Goal: Task Accomplishment & Management: Complete application form

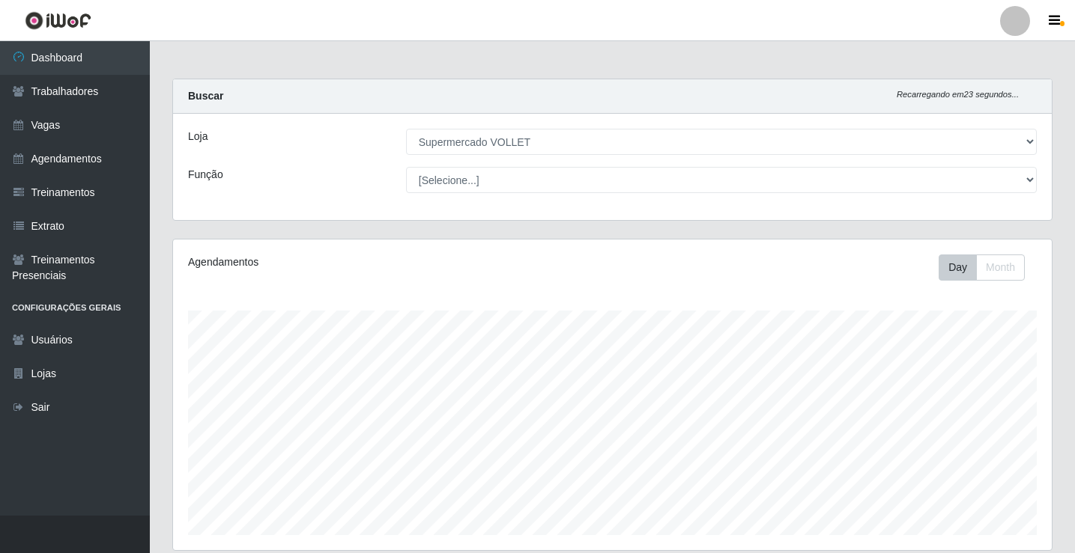
select select "72"
click at [110, 121] on link "Vagas" at bounding box center [75, 126] width 150 height 34
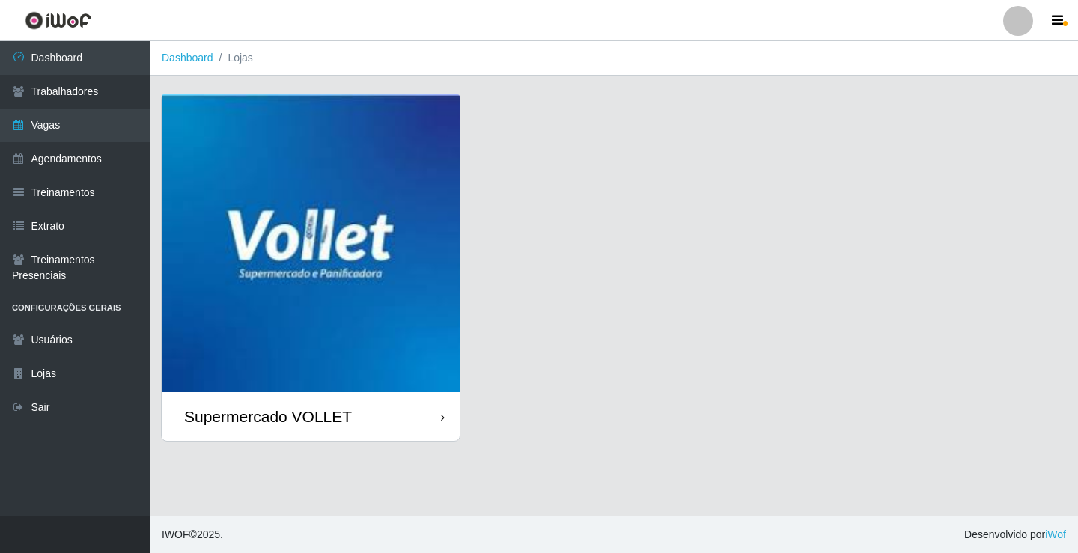
click at [304, 198] on img at bounding box center [311, 243] width 298 height 298
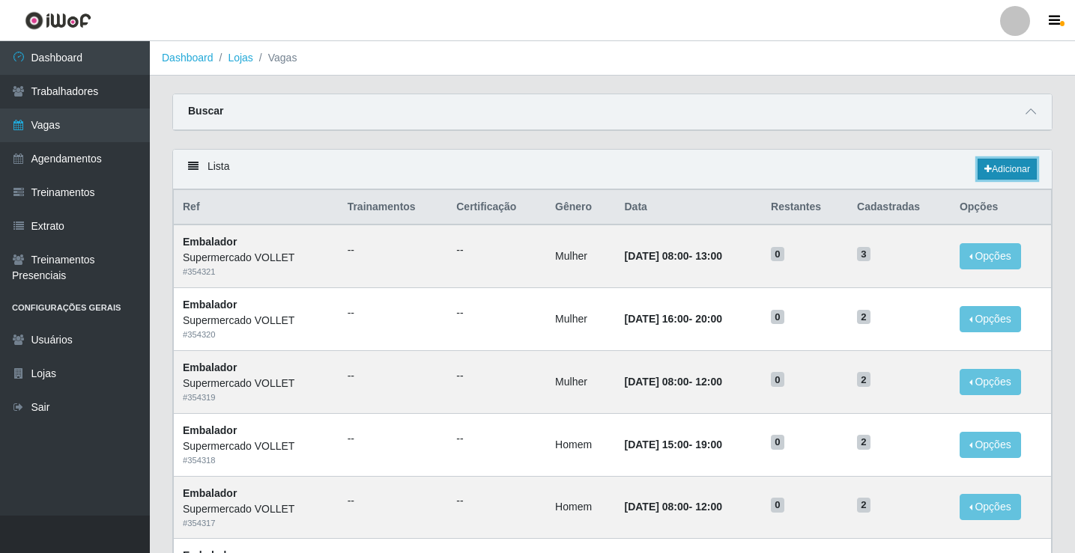
click at [1012, 168] on link "Adicionar" at bounding box center [1006, 169] width 59 height 21
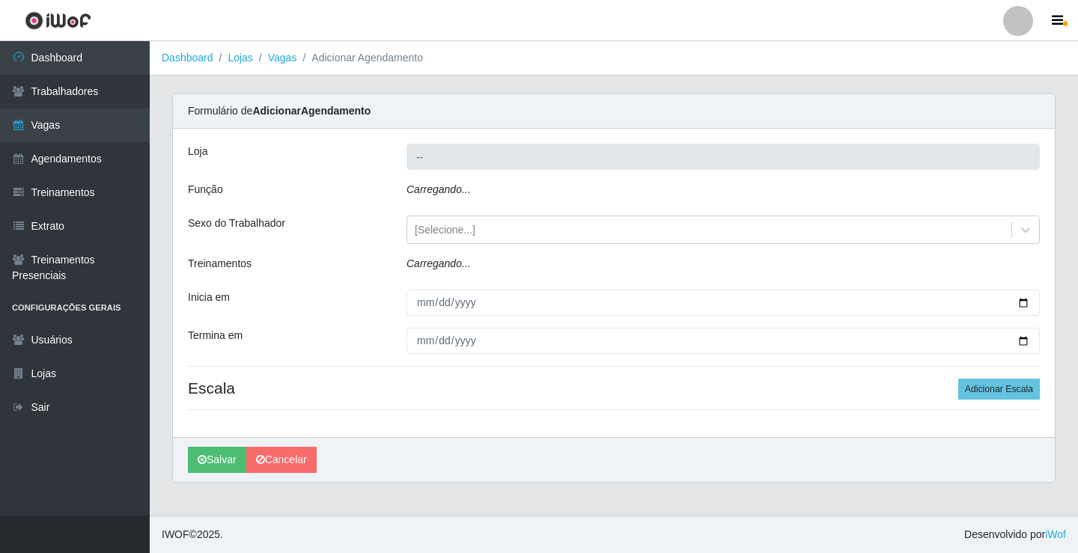
type input "Supermercado VOLLET"
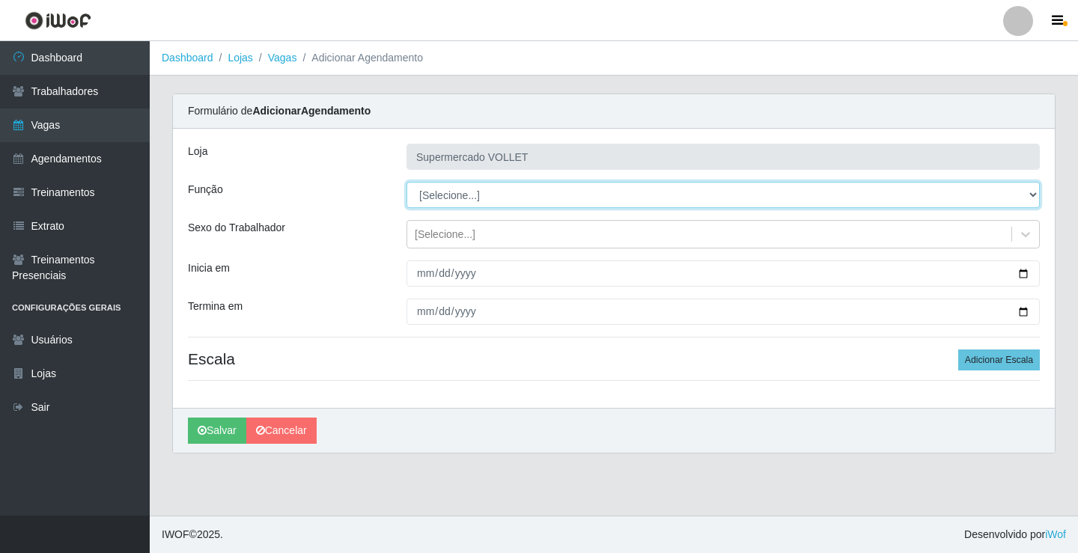
click at [645, 199] on select "[Selecione...] ASG ASG + ASG ++ Embalador Embalador + Embalador ++ Repositor Re…" at bounding box center [724, 195] width 634 height 26
select select "1"
click at [407, 182] on select "[Selecione...] ASG ASG + ASG ++ Embalador Embalador + Embalador ++ Repositor Re…" at bounding box center [724, 195] width 634 height 26
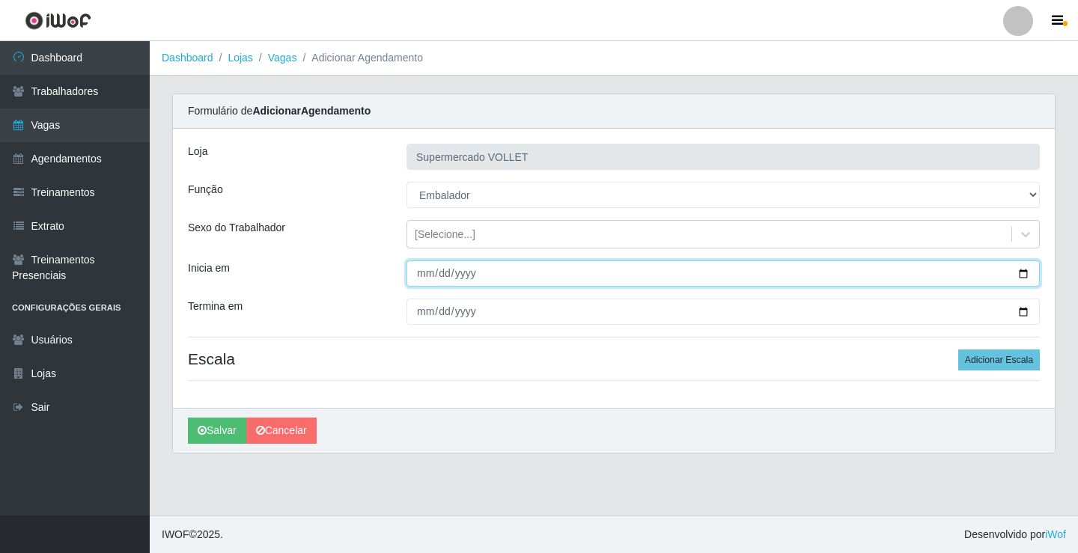
click at [1018, 274] on input "Inicia em" at bounding box center [724, 274] width 634 height 26
type input "[DATE]"
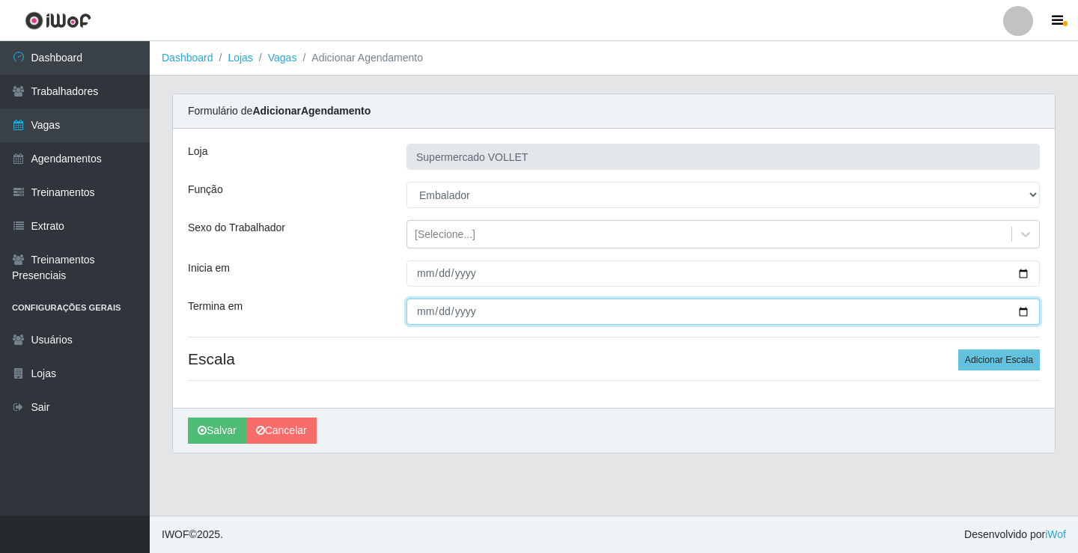
click at [1027, 310] on input "Termina em" at bounding box center [724, 312] width 634 height 26
type input "[DATE]"
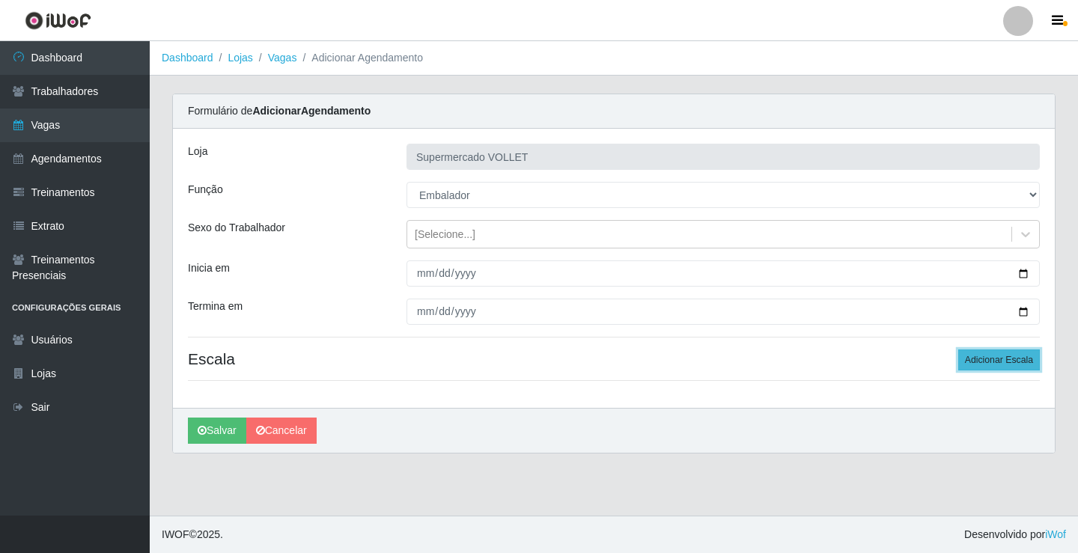
click at [1015, 354] on button "Adicionar Escala" at bounding box center [1000, 360] width 82 height 21
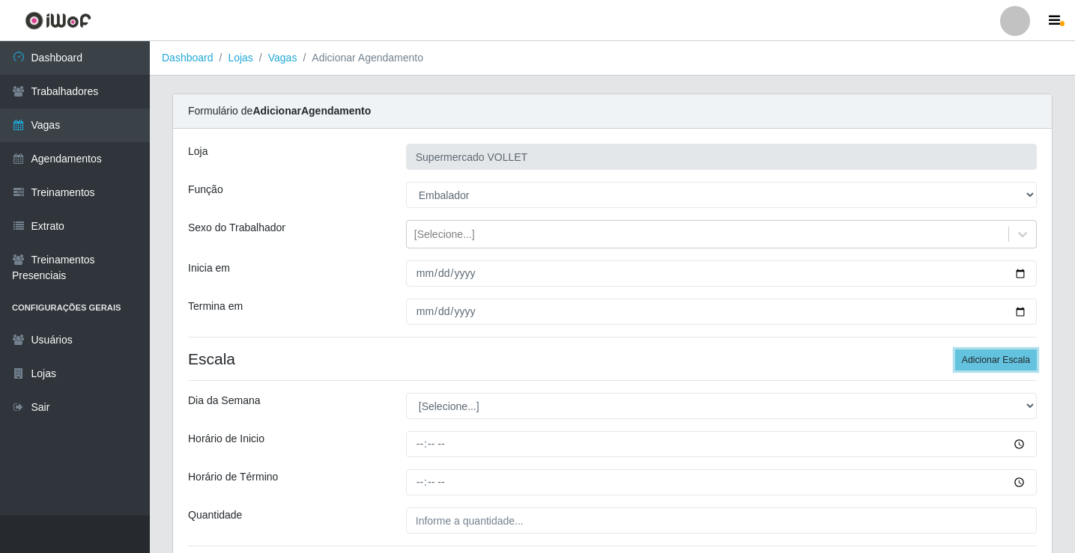
scroll to position [75, 0]
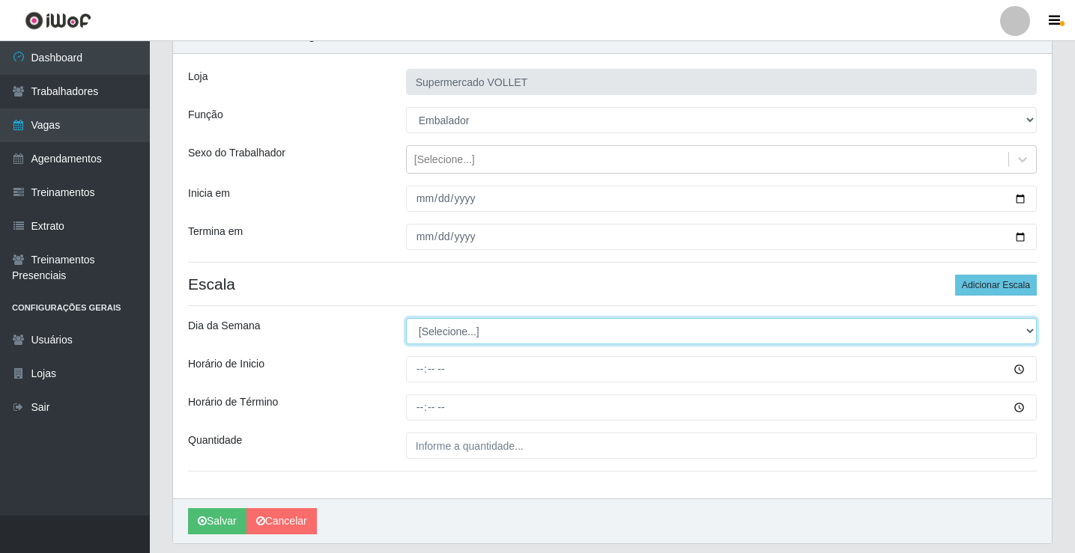
click at [473, 338] on select "[Selecione...] Segunda Terça Quarta Quinta Sexta Sábado Domingo" at bounding box center [721, 331] width 631 height 26
select select "3"
click at [406, 318] on select "[Selecione...] Segunda Terça Quarta Quinta Sexta Sábado Domingo" at bounding box center [721, 331] width 631 height 26
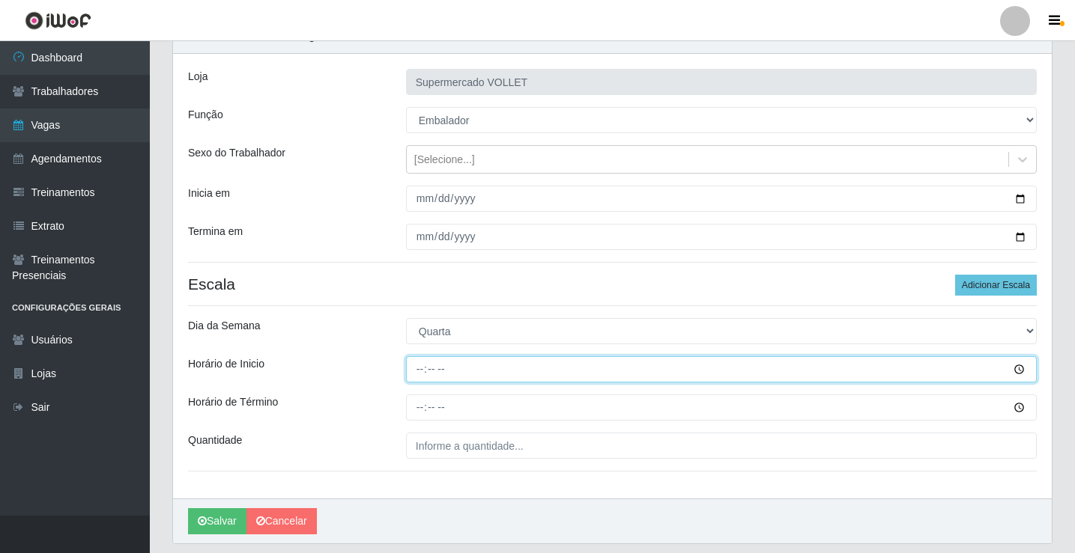
click at [414, 372] on input "Horário de Inicio" at bounding box center [721, 369] width 631 height 26
type input "16:00"
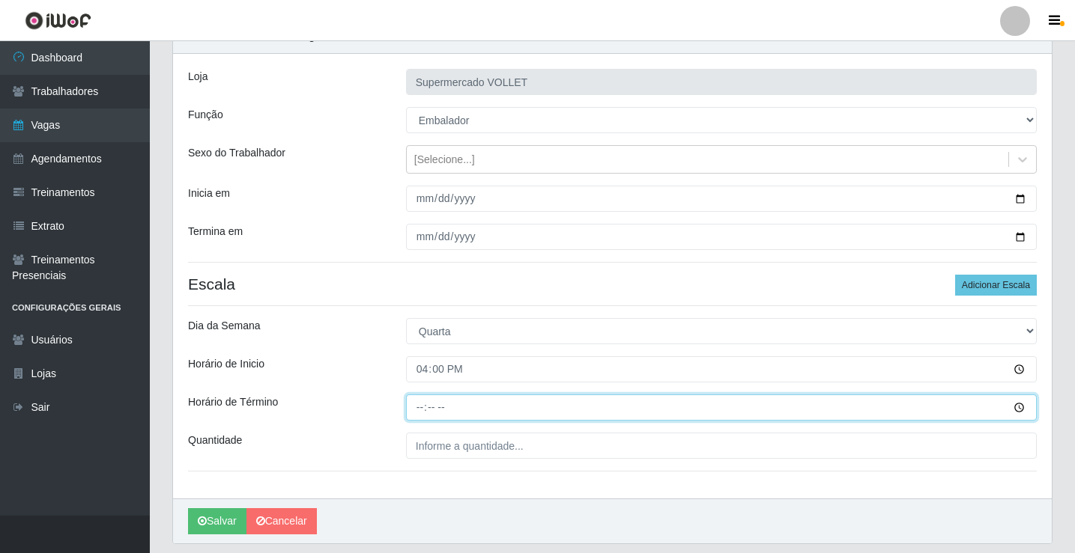
click at [428, 401] on input "Horário de Término" at bounding box center [721, 408] width 631 height 26
type input "20:00"
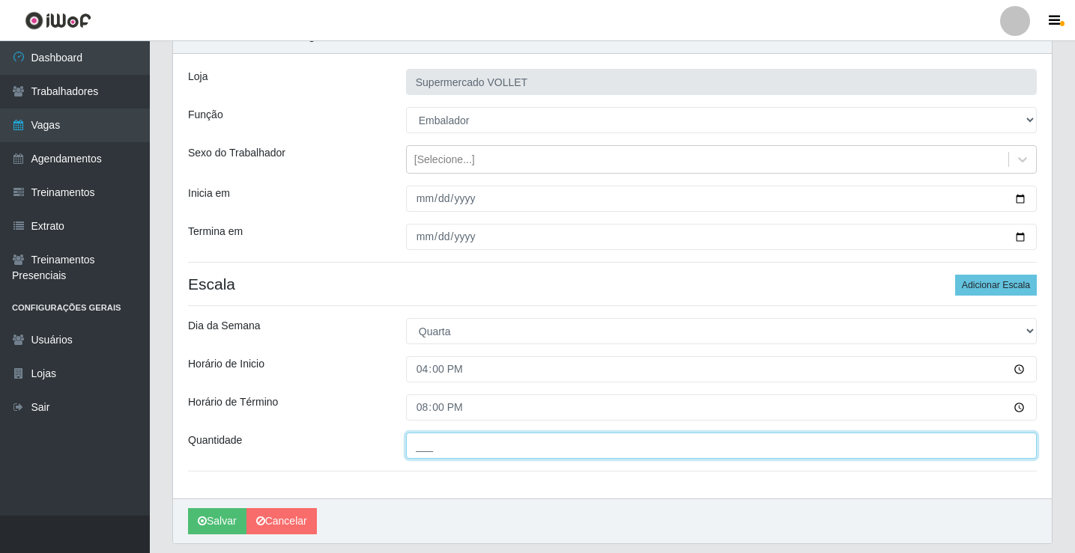
click at [431, 440] on input "___" at bounding box center [721, 446] width 631 height 26
type input "2__"
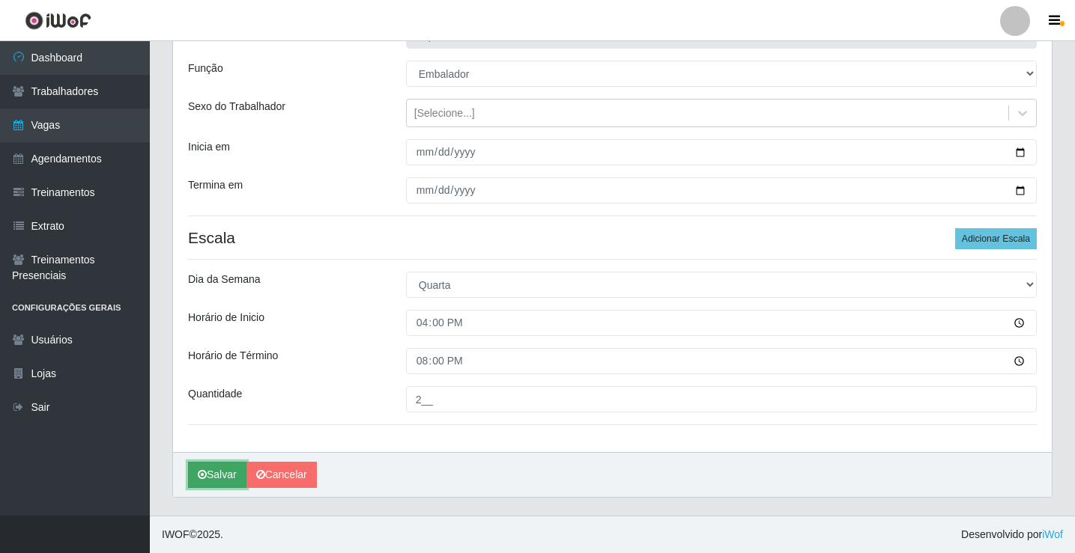
click at [200, 476] on icon "submit" at bounding box center [202, 475] width 9 height 10
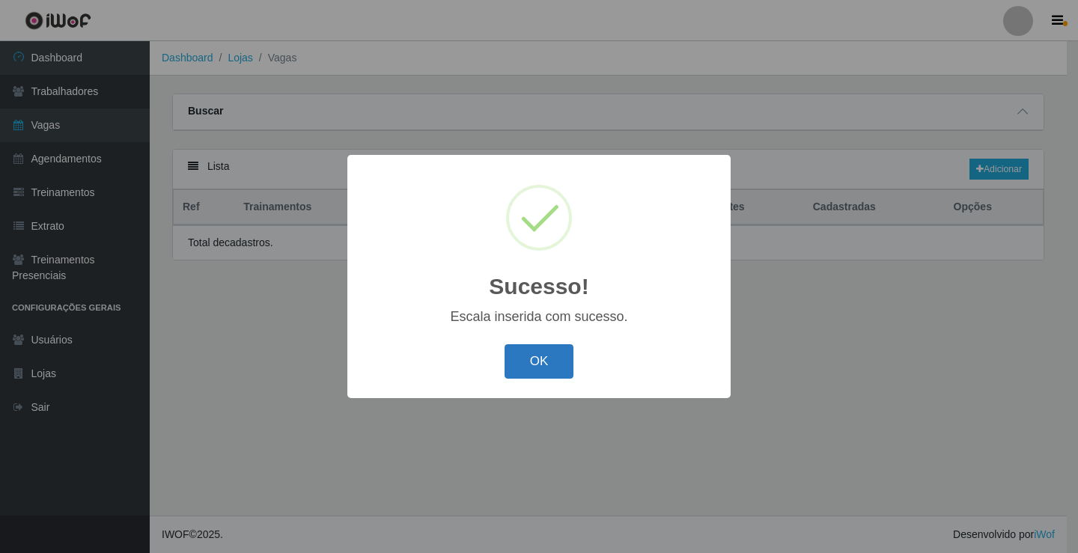
click at [560, 357] on button "OK" at bounding box center [540, 361] width 70 height 35
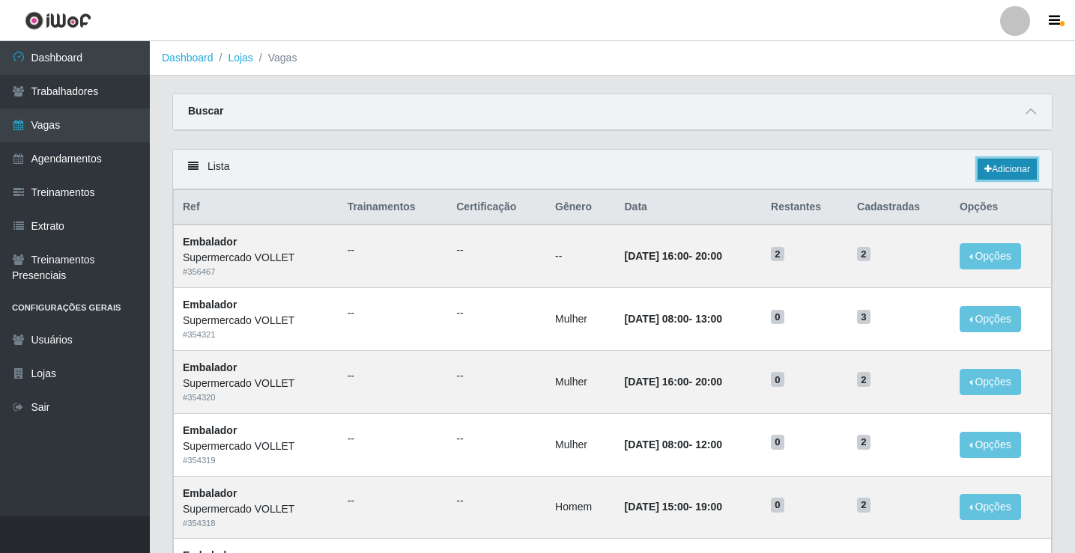
click at [1007, 168] on link "Adicionar" at bounding box center [1006, 169] width 59 height 21
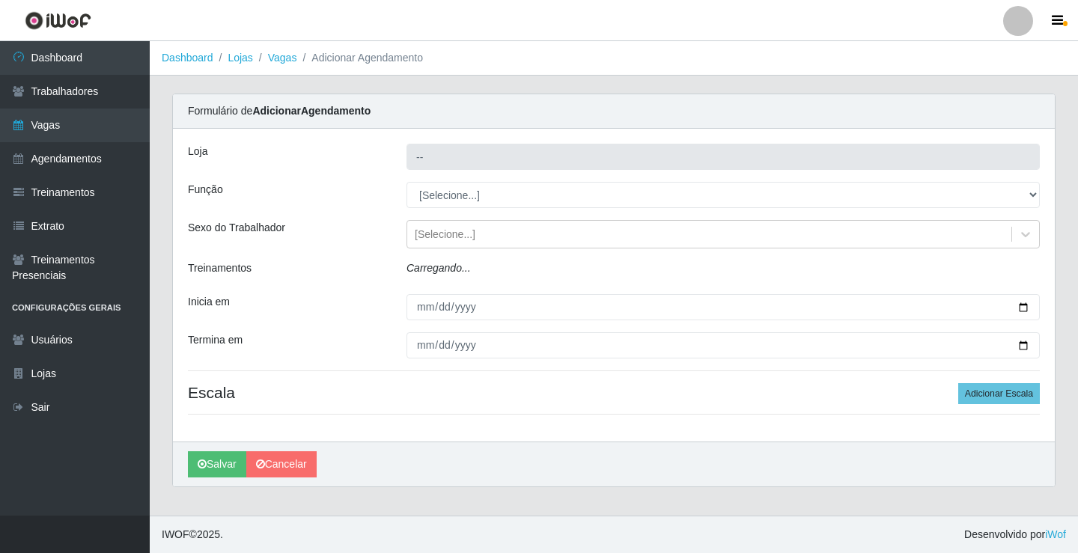
type input "Supermercado VOLLET"
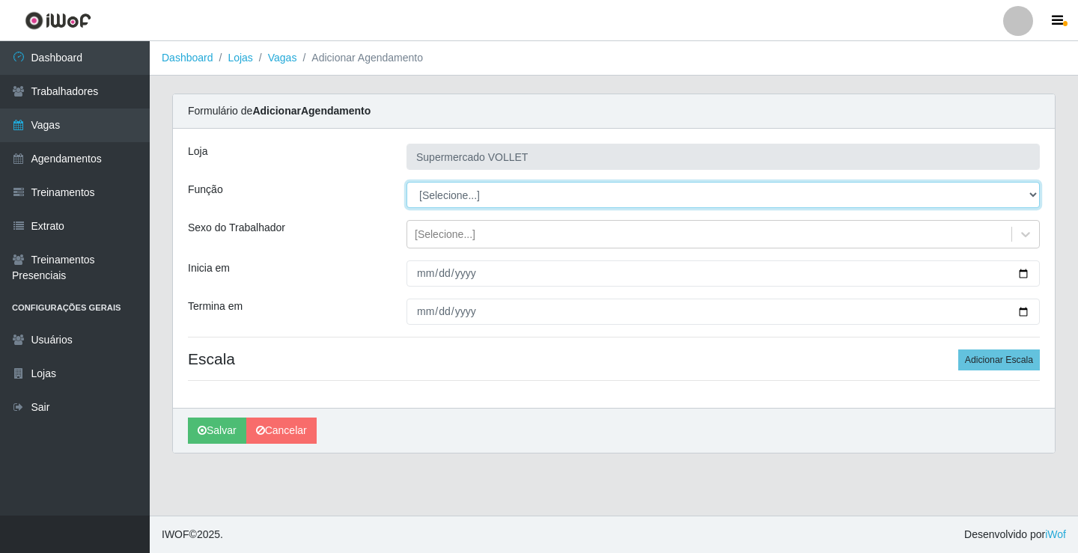
click at [491, 195] on select "[Selecione...] ASG ASG + ASG ++ Embalador Embalador + Embalador ++ Repositor Re…" at bounding box center [724, 195] width 634 height 26
select select "1"
click at [407, 182] on select "[Selecione...] ASG ASG + ASG ++ Embalador Embalador + Embalador ++ Repositor Re…" at bounding box center [724, 195] width 634 height 26
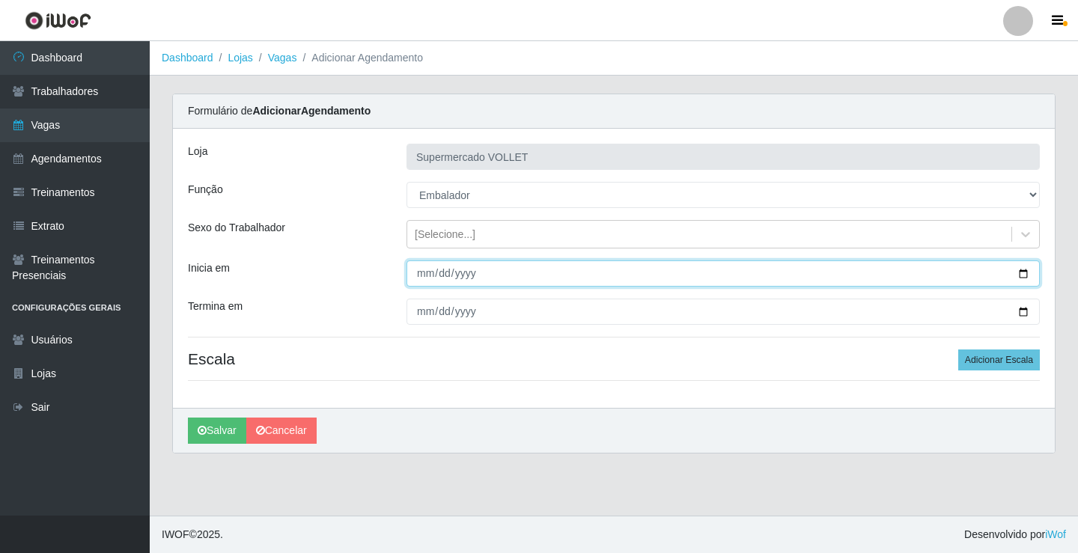
click at [1023, 279] on input "Inicia em" at bounding box center [724, 274] width 634 height 26
type input "[DATE]"
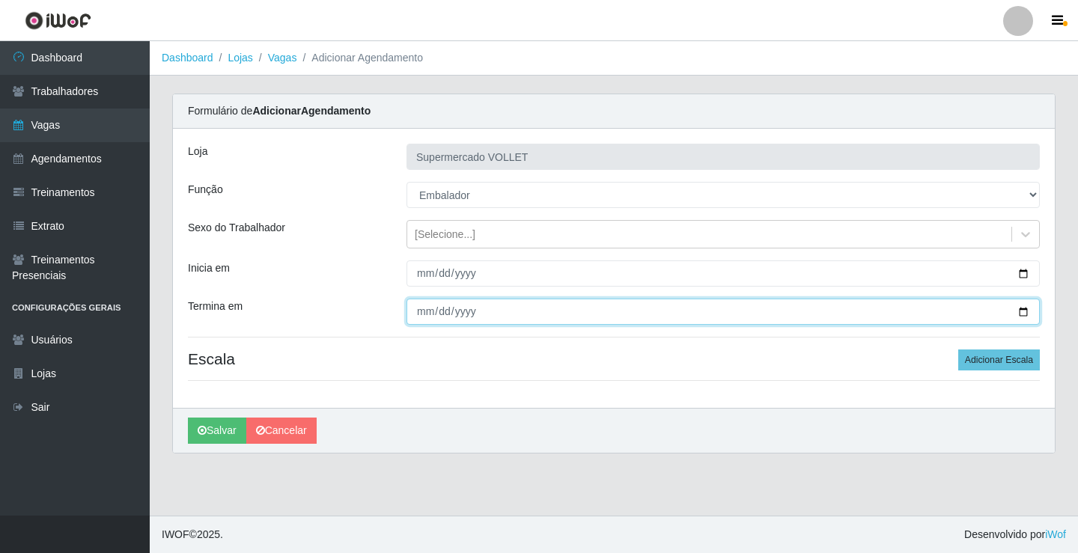
click at [1024, 314] on input "Termina em" at bounding box center [724, 312] width 634 height 26
type input "[DATE]"
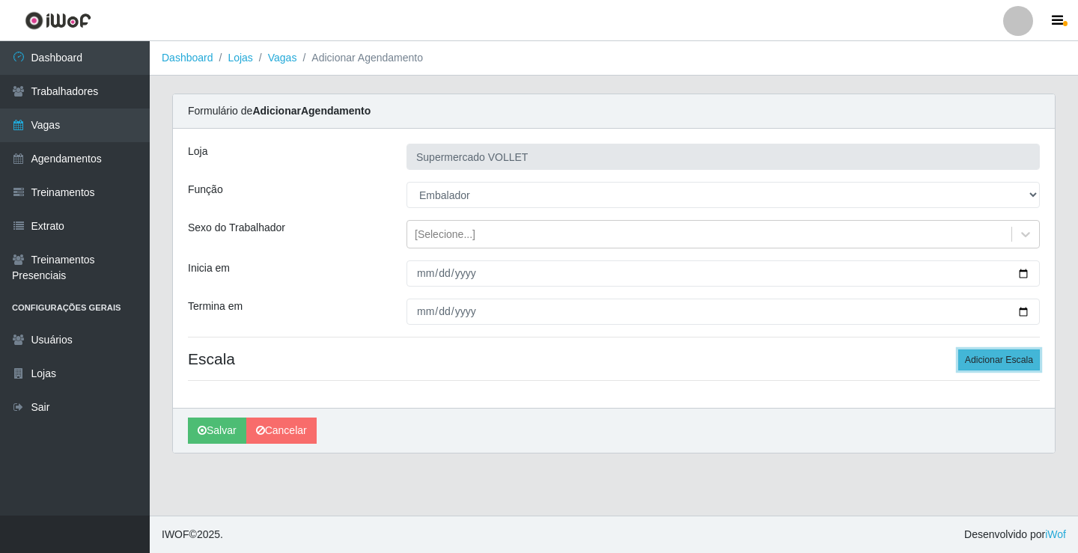
click at [989, 353] on button "Adicionar Escala" at bounding box center [1000, 360] width 82 height 21
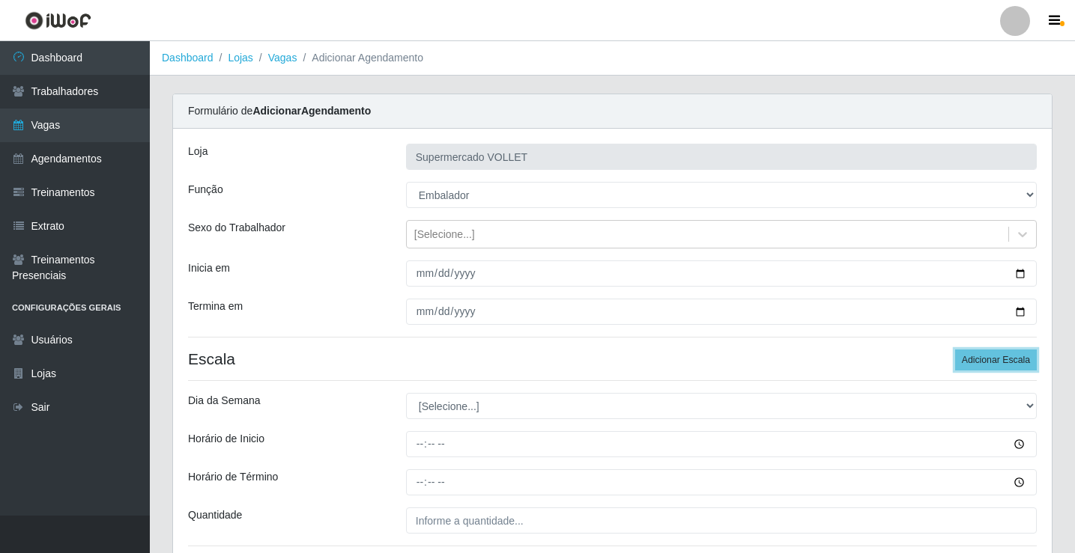
scroll to position [121, 0]
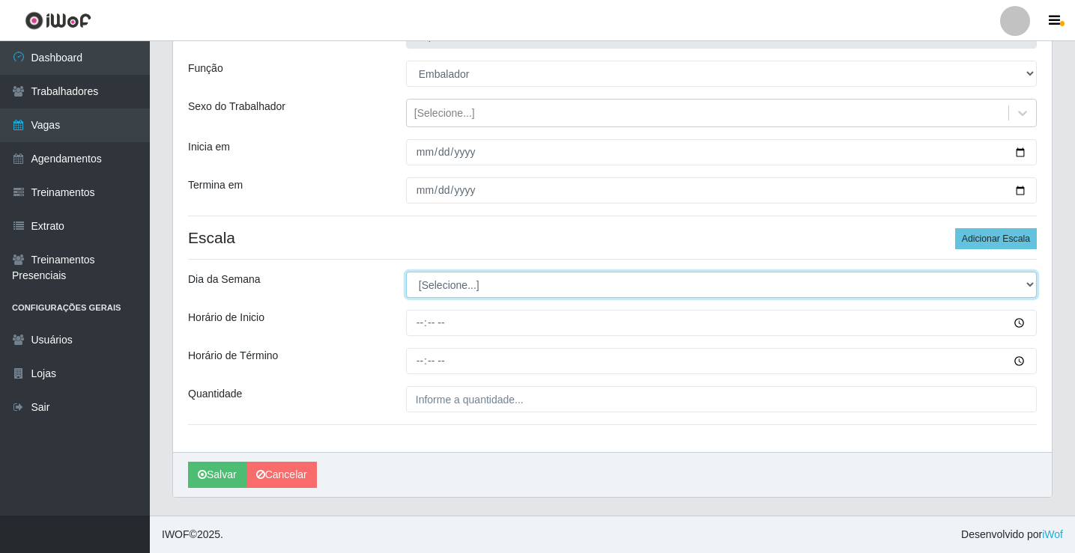
click at [457, 281] on select "[Selecione...] Segunda Terça Quarta Quinta Sexta Sábado Domingo" at bounding box center [721, 285] width 631 height 26
select select "4"
click at [406, 272] on select "[Selecione...] Segunda Terça Quarta Quinta Sexta Sábado Domingo" at bounding box center [721, 285] width 631 height 26
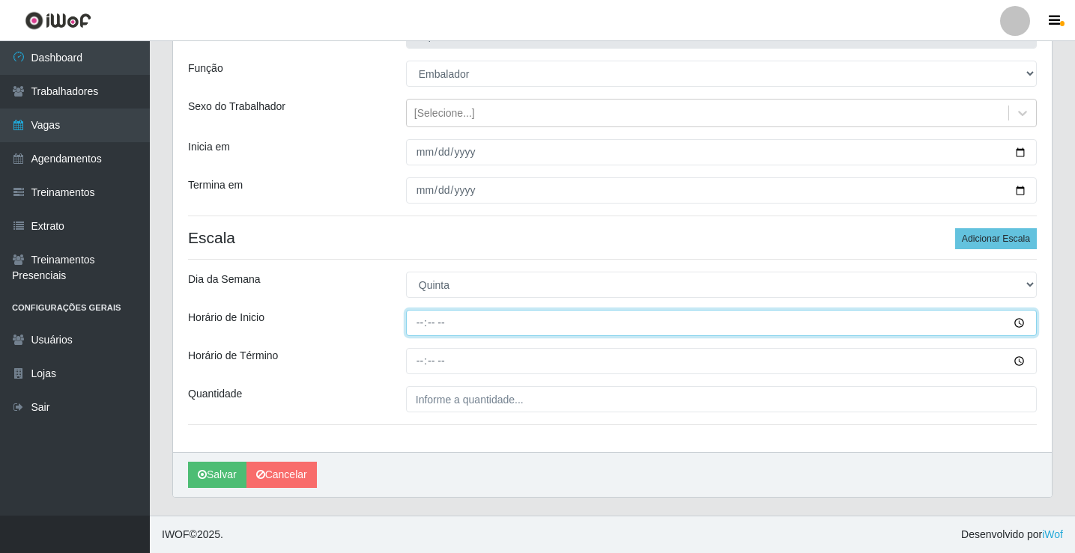
click at [425, 332] on input "Horário de Inicio" at bounding box center [721, 323] width 631 height 26
type input "16:00"
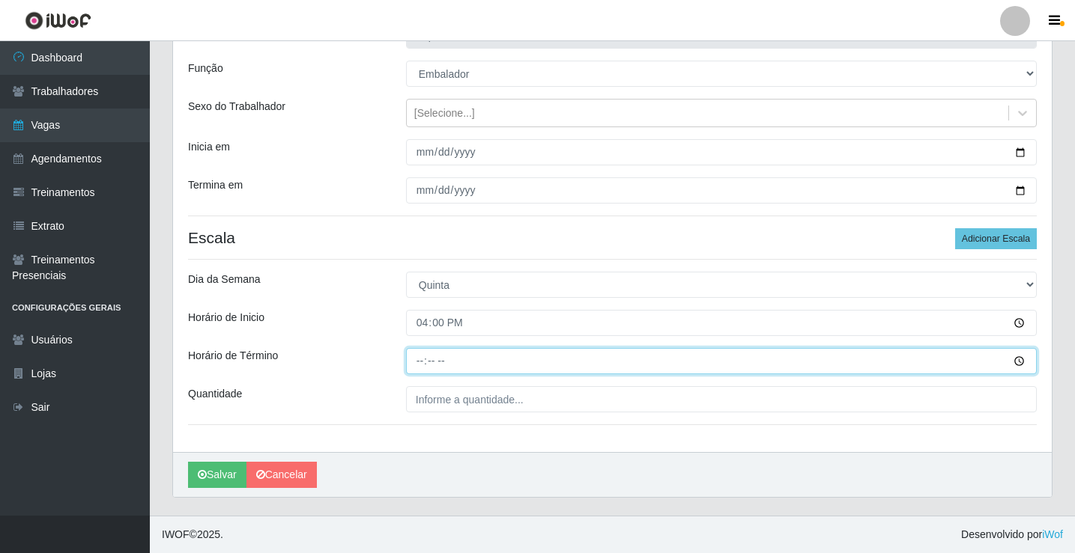
click at [422, 361] on input "Horário de Término" at bounding box center [721, 361] width 631 height 26
type input "20:00"
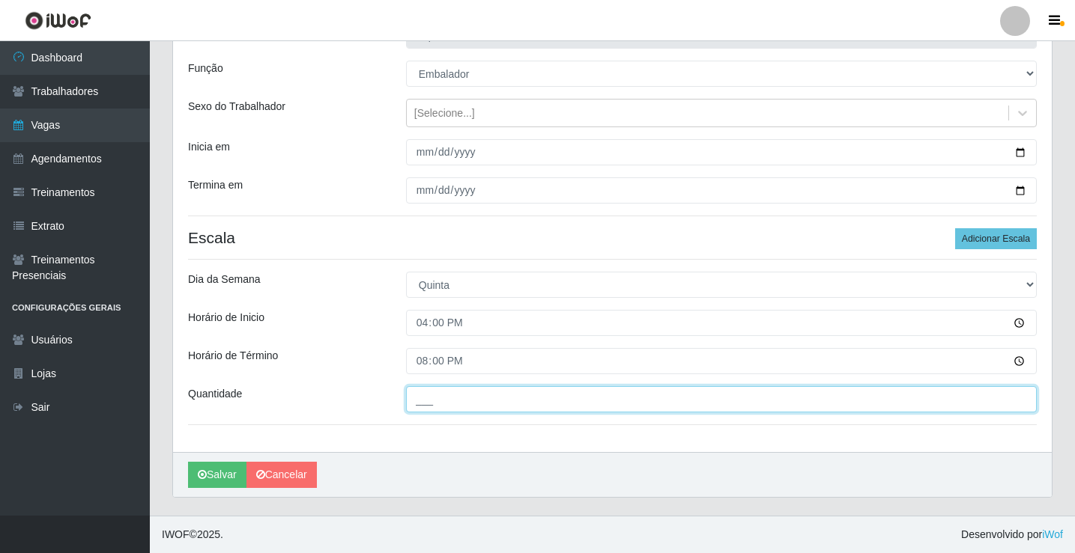
click at [436, 394] on input "___" at bounding box center [721, 399] width 631 height 26
type input "2__"
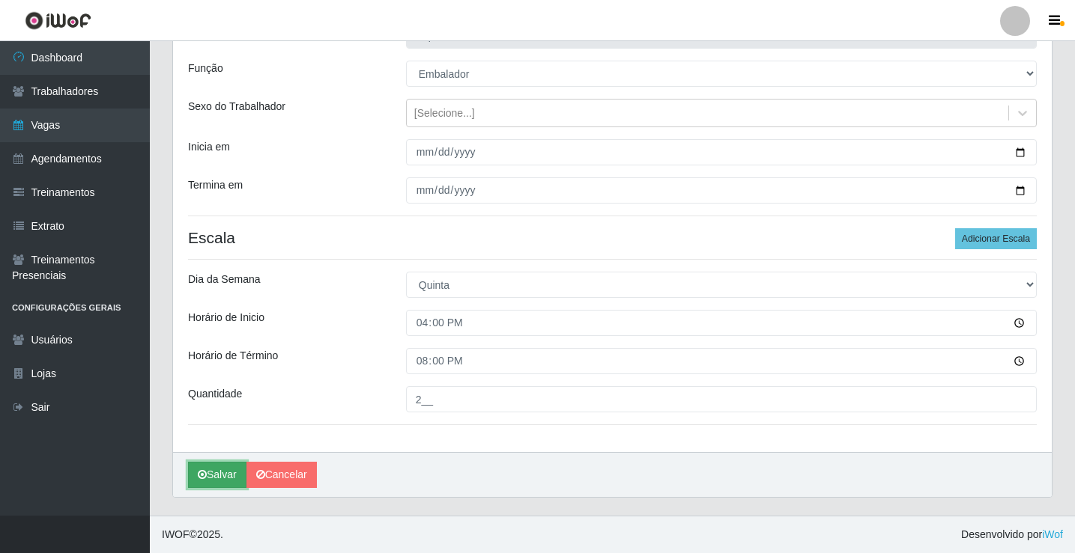
click at [223, 468] on button "Salvar" at bounding box center [217, 475] width 58 height 26
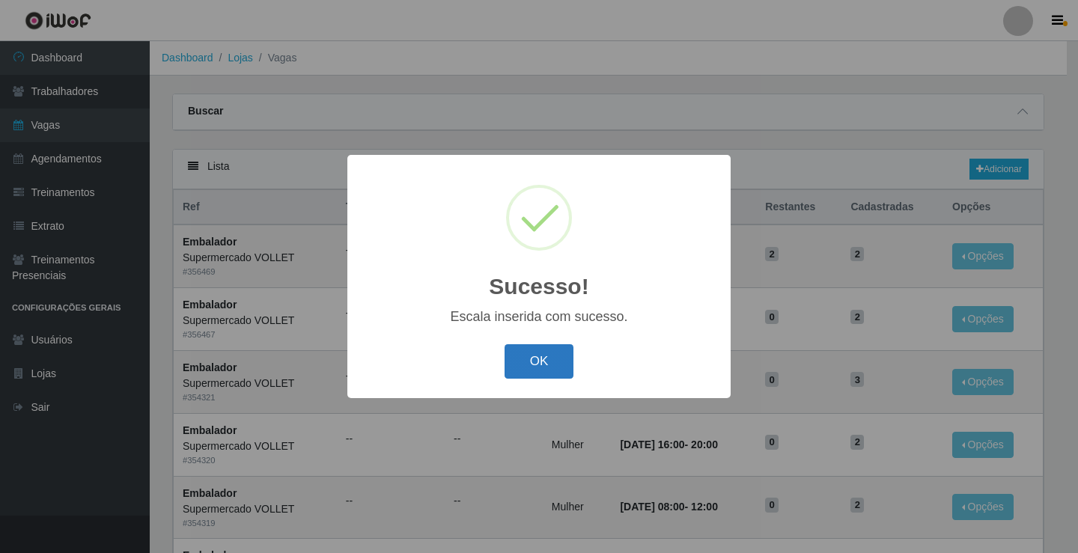
click at [559, 377] on button "OK" at bounding box center [540, 361] width 70 height 35
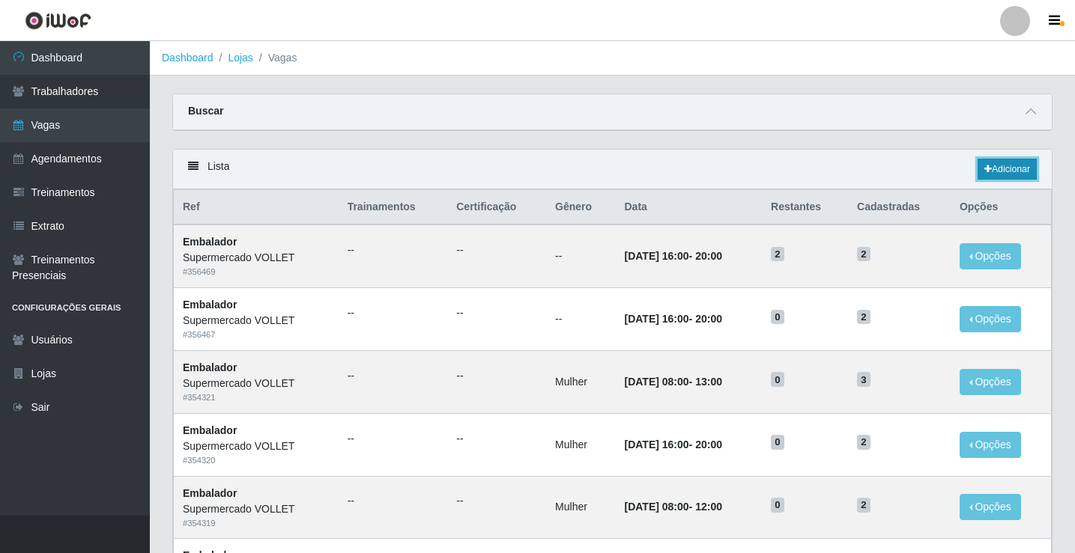
click at [1014, 171] on link "Adicionar" at bounding box center [1006, 169] width 59 height 21
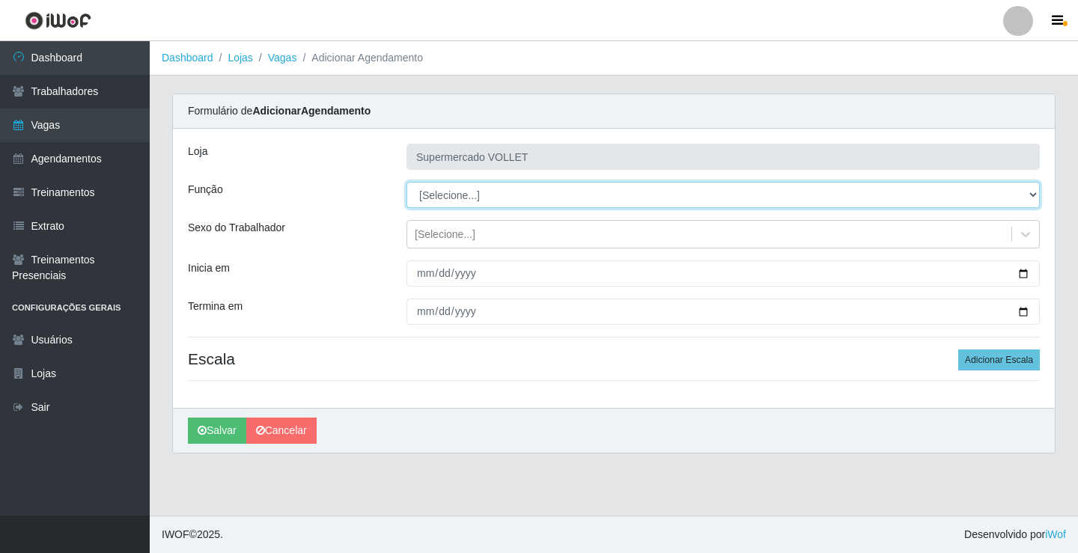
click at [437, 203] on select "[Selecione...] ASG ASG + ASG ++ Embalador Embalador + Embalador ++ Repositor Re…" at bounding box center [724, 195] width 634 height 26
select select "1"
click at [407, 182] on select "[Selecione...] ASG ASG + ASG ++ Embalador Embalador + Embalador ++ Repositor Re…" at bounding box center [724, 195] width 634 height 26
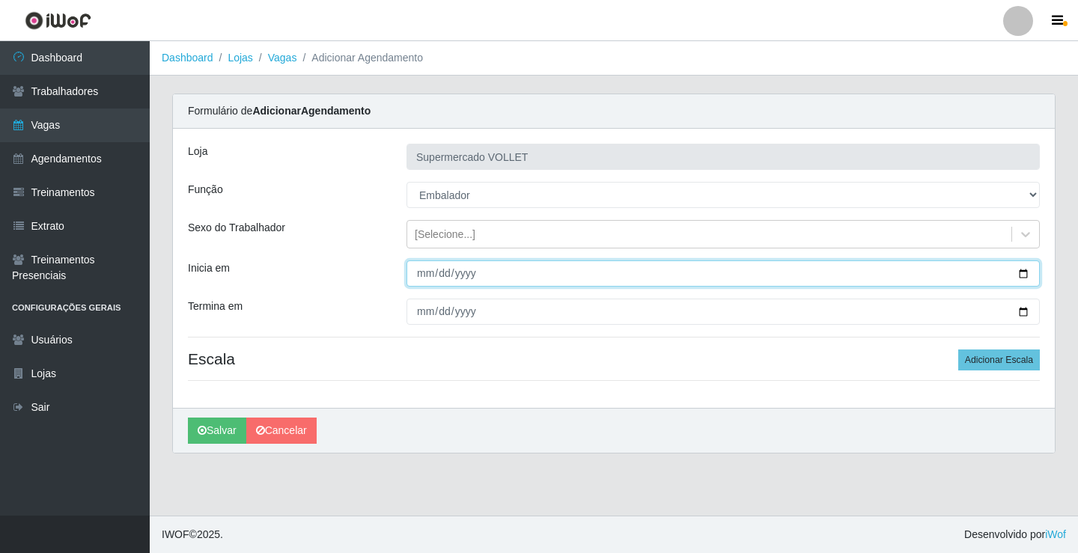
click at [1025, 280] on input "Inicia em" at bounding box center [724, 274] width 634 height 26
type input "[DATE]"
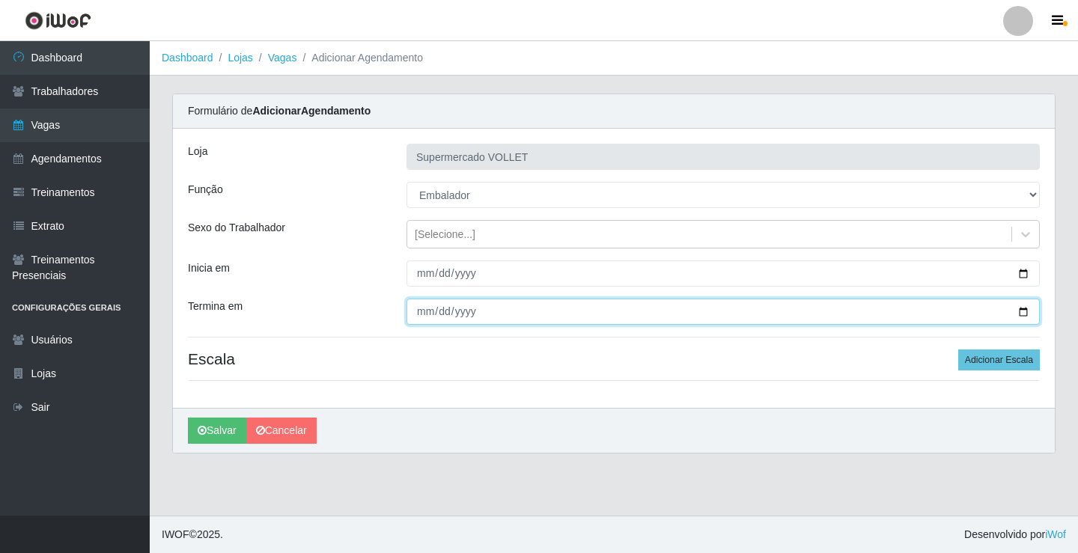
click at [1027, 312] on input "Termina em" at bounding box center [724, 312] width 634 height 26
type input "[DATE]"
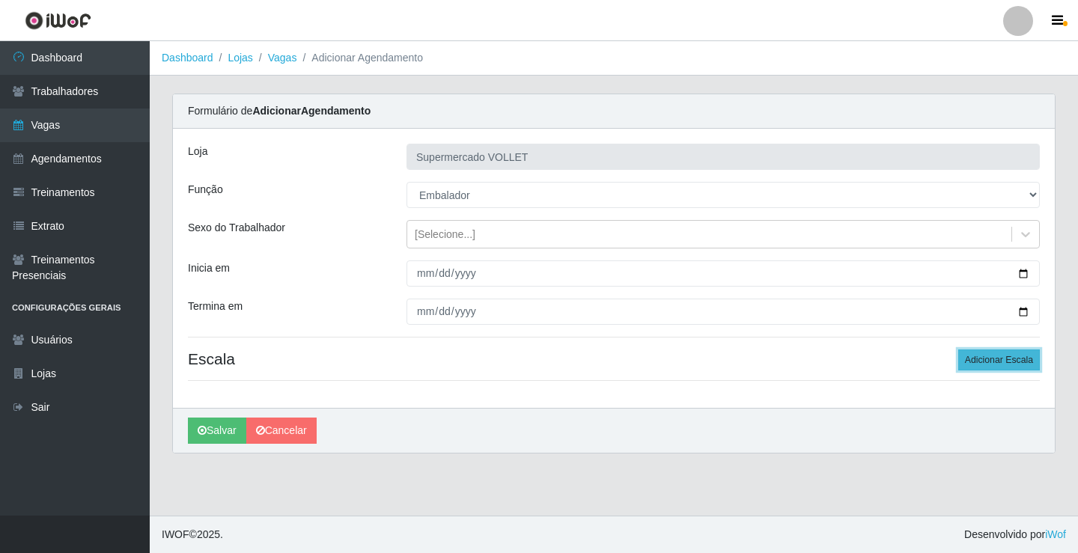
click at [981, 355] on button "Adicionar Escala" at bounding box center [1000, 360] width 82 height 21
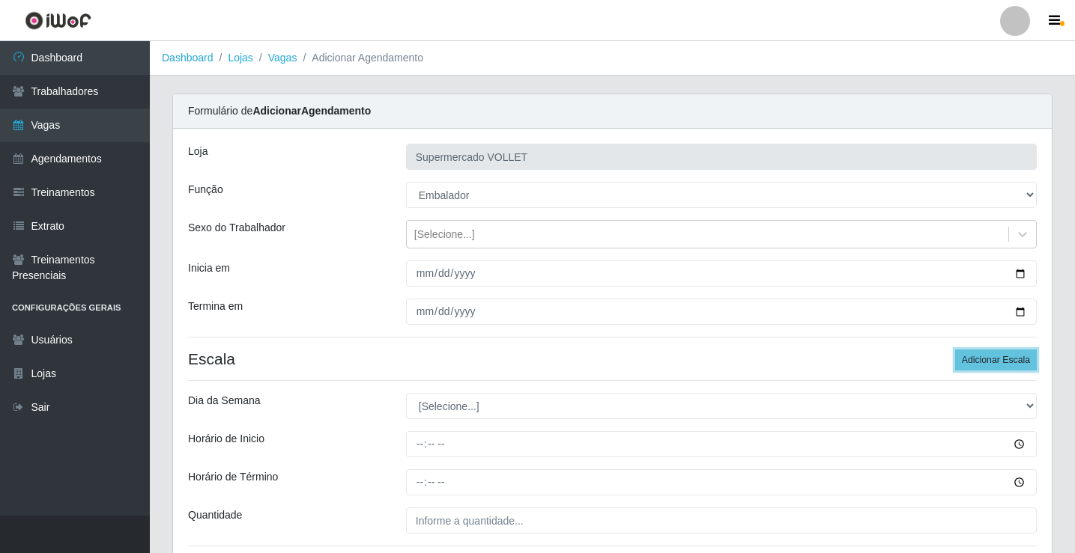
scroll to position [121, 0]
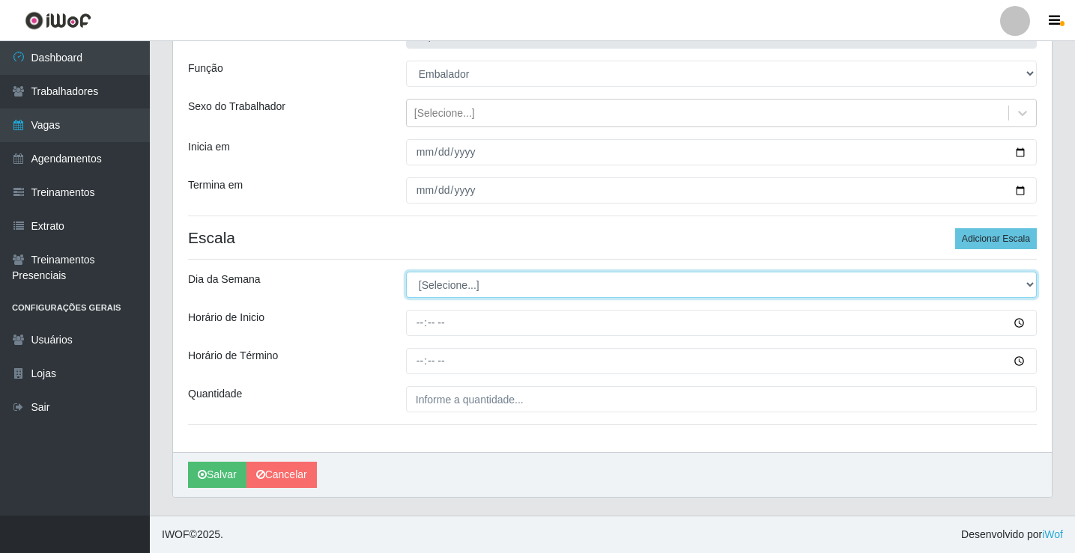
click at [494, 280] on select "[Selecione...] Segunda Terça Quarta Quinta Sexta Sábado Domingo" at bounding box center [721, 285] width 631 height 26
select select "5"
click at [406, 272] on select "[Selecione...] Segunda Terça Quarta Quinta Sexta Sábado Domingo" at bounding box center [721, 285] width 631 height 26
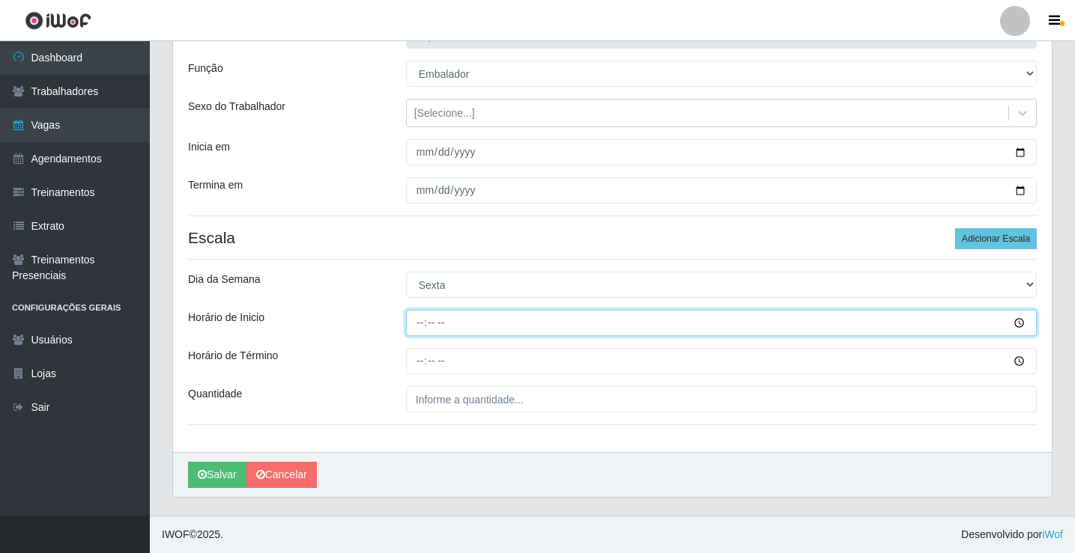
click at [422, 327] on input "Horário de Inicio" at bounding box center [721, 323] width 631 height 26
type input "08:00"
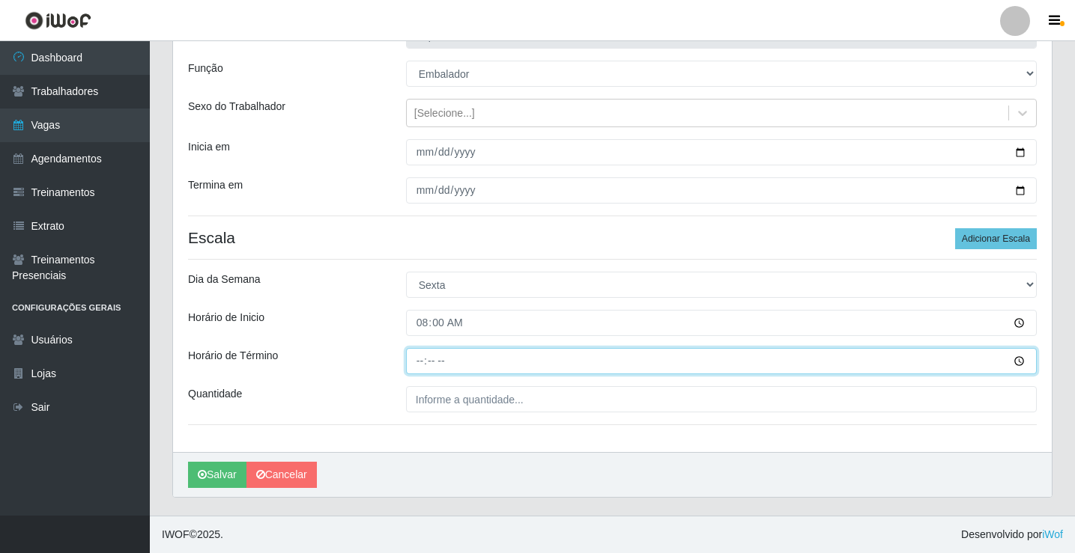
click at [416, 360] on input "Horário de Término" at bounding box center [721, 361] width 631 height 26
click at [420, 368] on input "Horário de Término" at bounding box center [721, 361] width 631 height 26
type input "12:30"
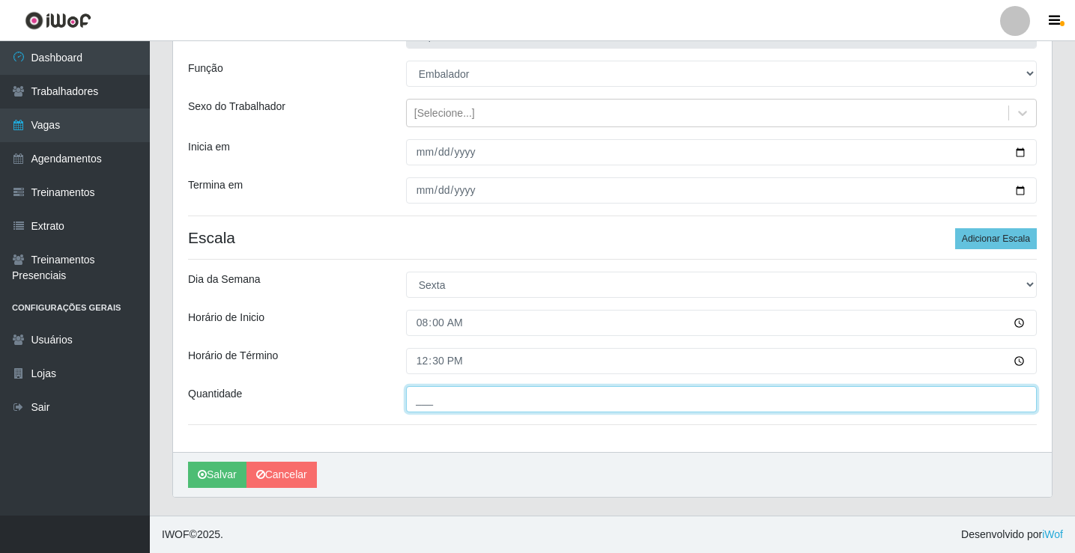
click at [449, 403] on input "___" at bounding box center [721, 399] width 631 height 26
type input "2__"
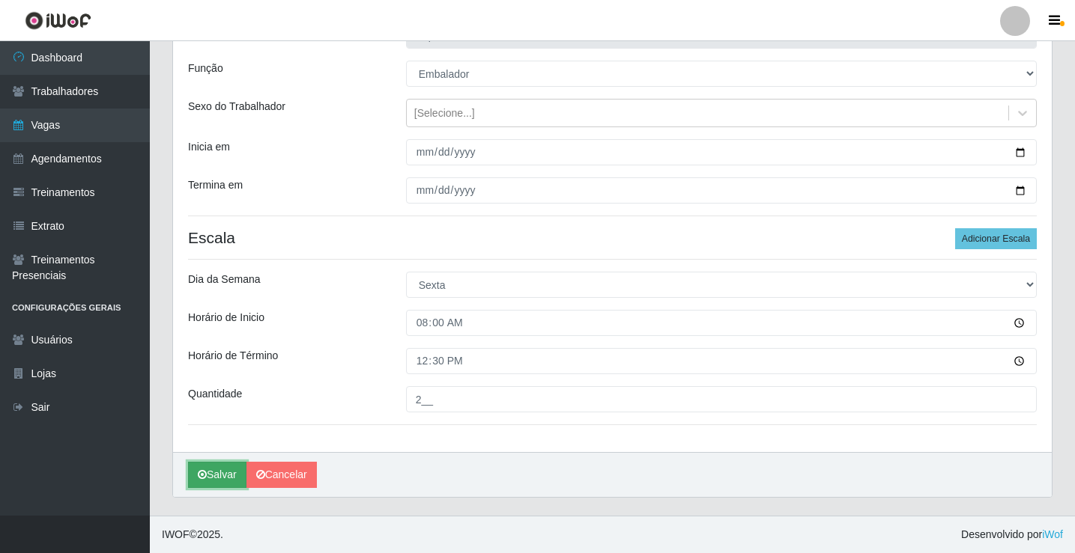
click at [225, 470] on button "Salvar" at bounding box center [217, 475] width 58 height 26
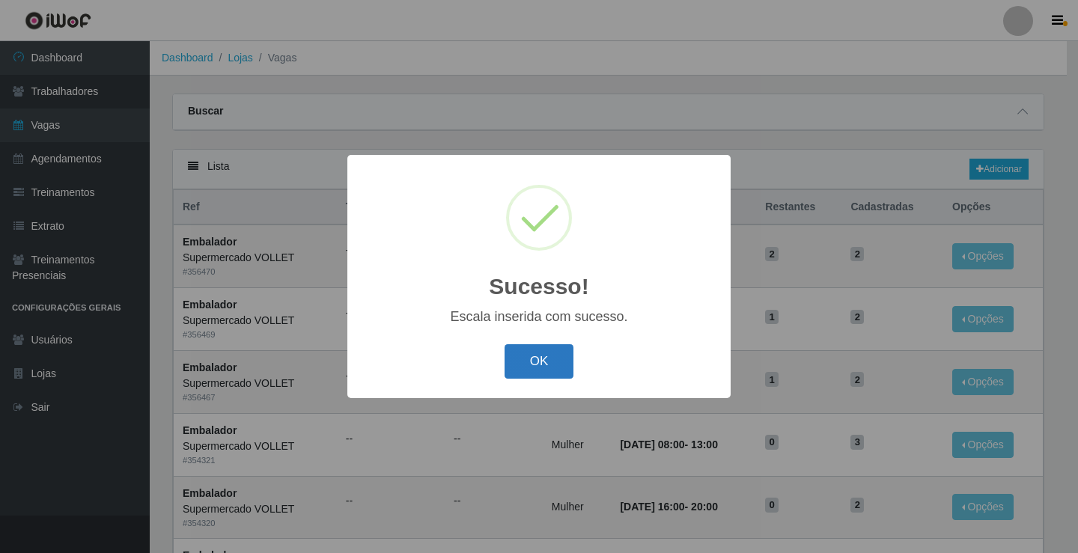
click at [534, 365] on button "OK" at bounding box center [540, 361] width 70 height 35
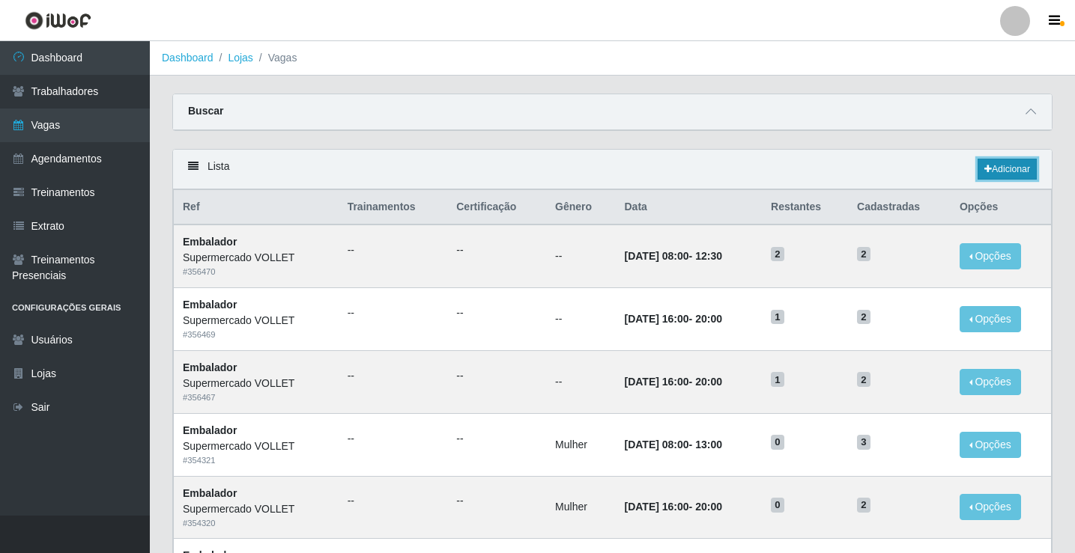
click at [1003, 169] on link "Adicionar" at bounding box center [1006, 169] width 59 height 21
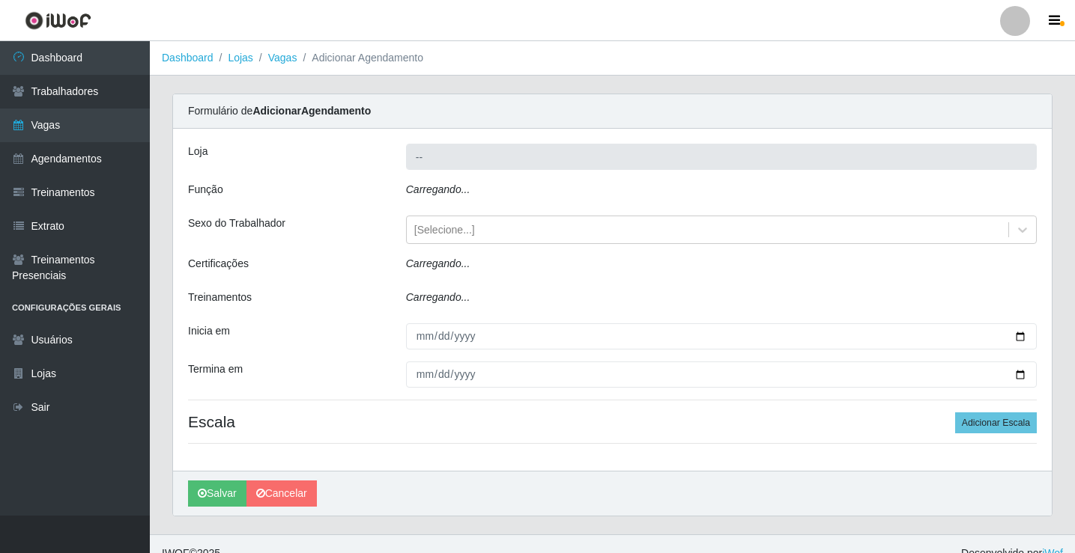
type input "Supermercado VOLLET"
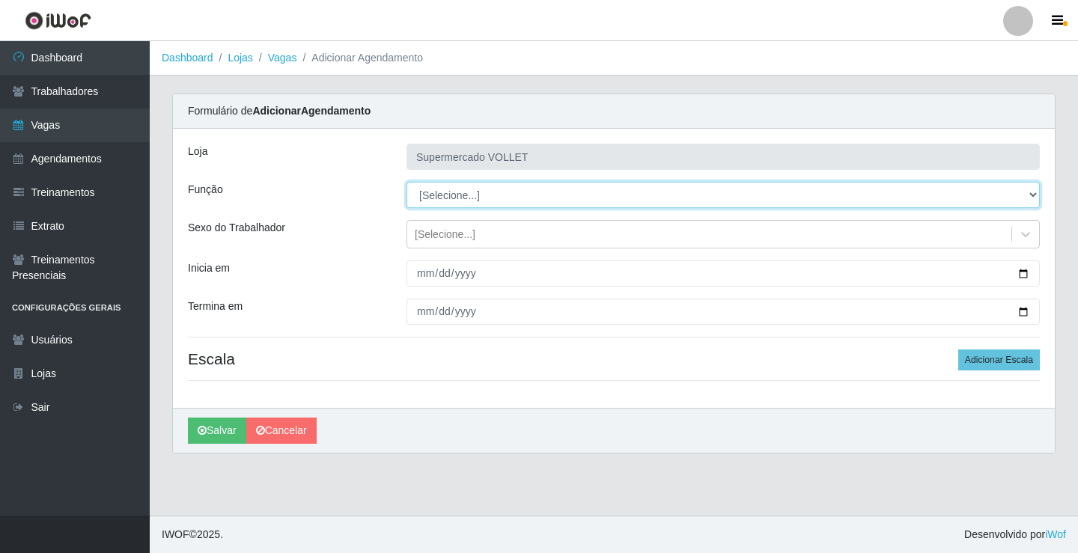
click at [505, 207] on select "[Selecione...] ASG ASG + ASG ++ Embalador Embalador + Embalador ++ Repositor Re…" at bounding box center [724, 195] width 634 height 26
select select "1"
click at [407, 182] on select "[Selecione...] ASG ASG + ASG ++ Embalador Embalador + Embalador ++ Repositor Re…" at bounding box center [724, 195] width 634 height 26
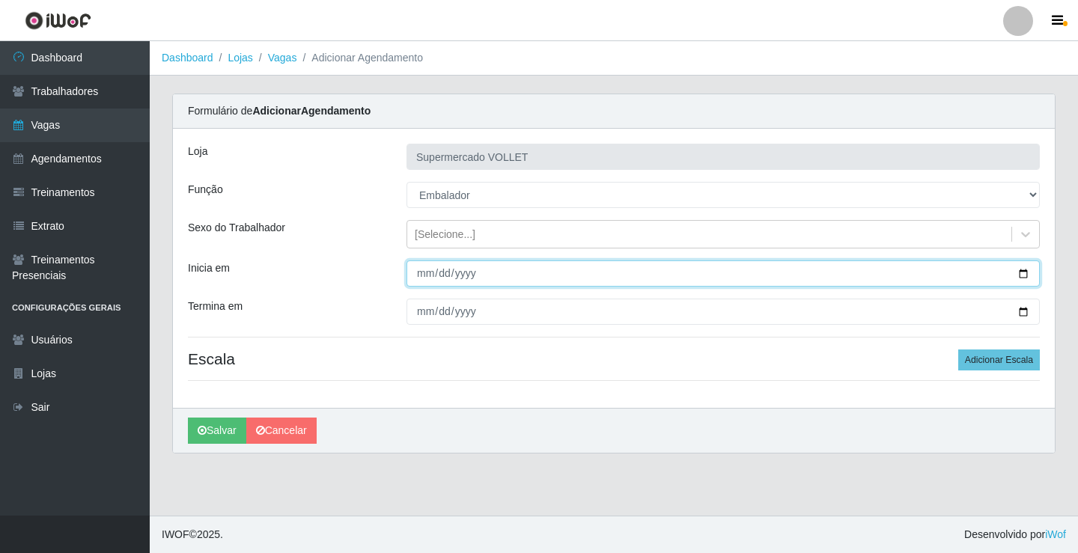
click at [1020, 275] on input "Inicia em" at bounding box center [724, 274] width 634 height 26
type input "[DATE]"
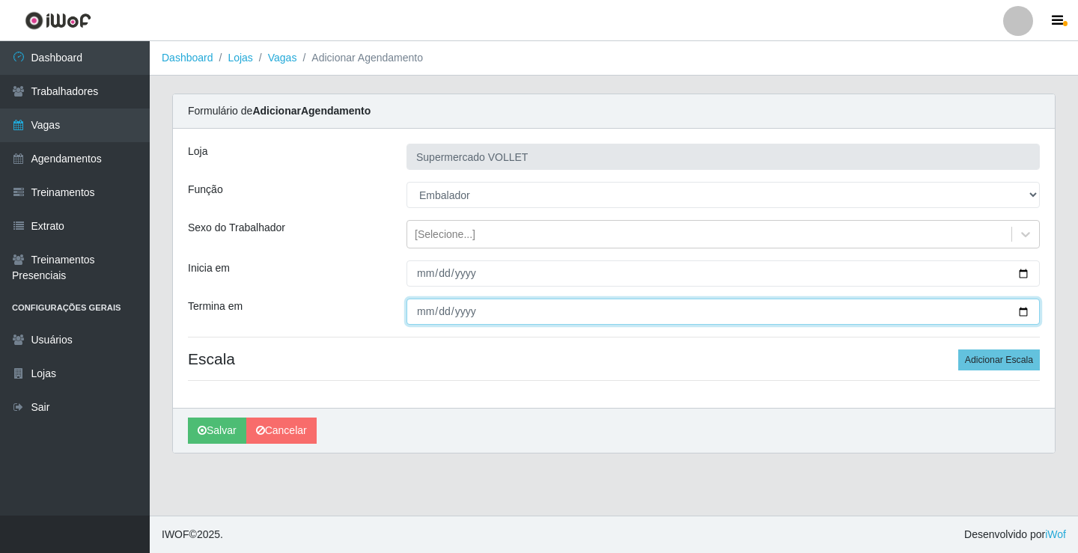
click at [1030, 315] on input "Termina em" at bounding box center [724, 312] width 634 height 26
type input "[DATE]"
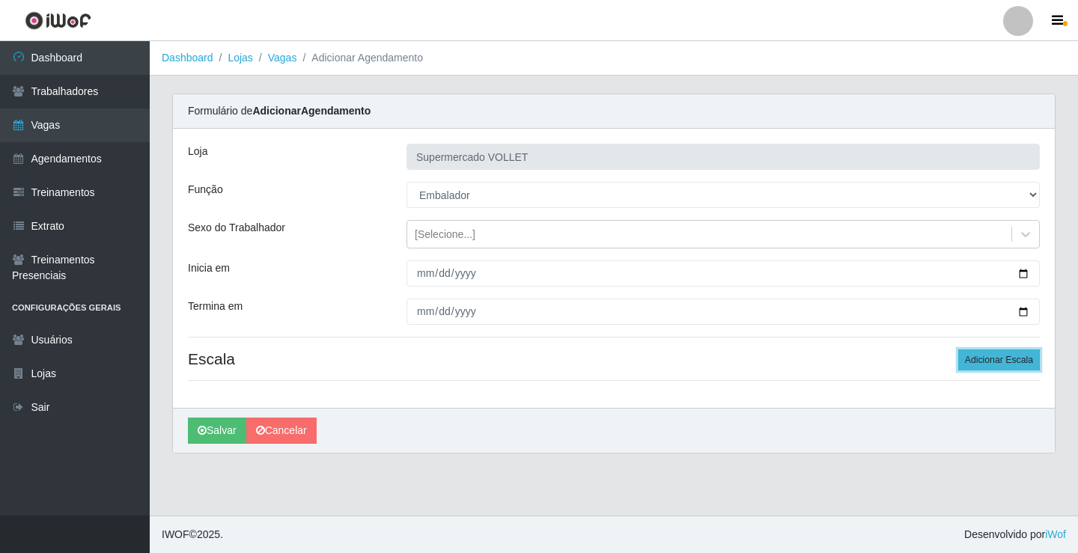
click at [991, 360] on button "Adicionar Escala" at bounding box center [1000, 360] width 82 height 21
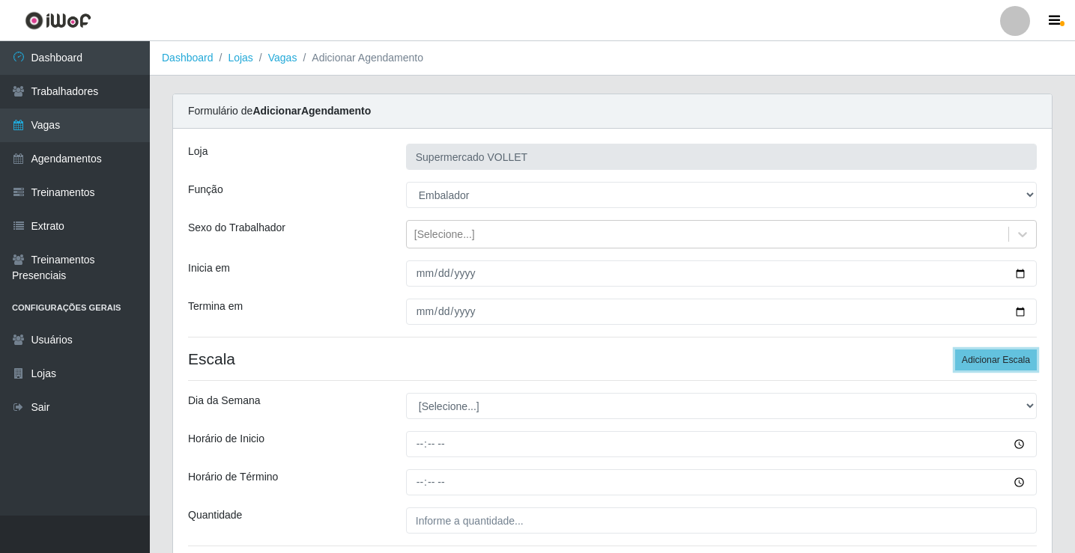
scroll to position [75, 0]
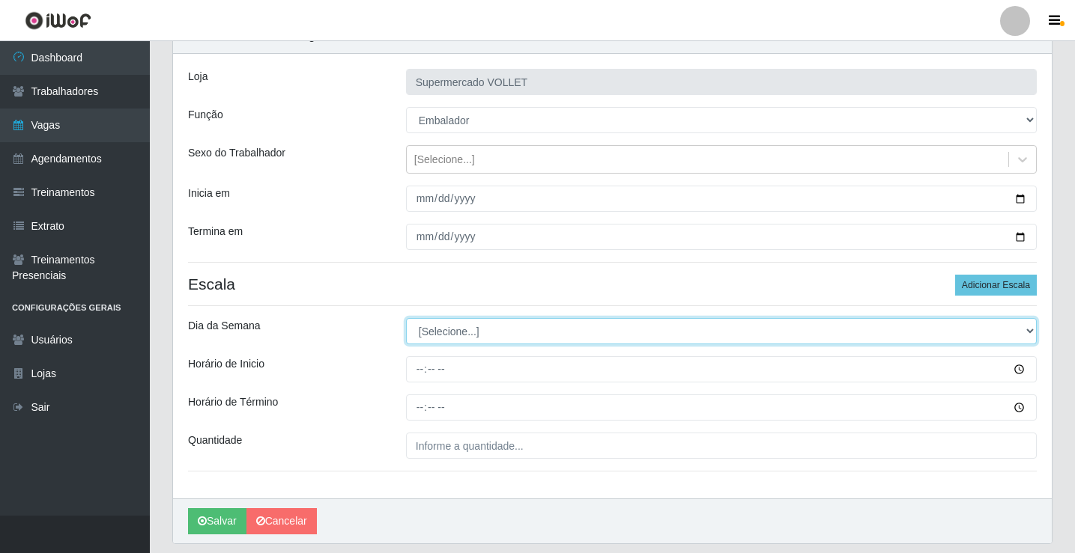
click at [485, 338] on select "[Selecione...] Segunda Terça Quarta Quinta Sexta Sábado Domingo" at bounding box center [721, 331] width 631 height 26
select select "5"
click at [406, 318] on select "[Selecione...] Segunda Terça Quarta Quinta Sexta Sábado Domingo" at bounding box center [721, 331] width 631 height 26
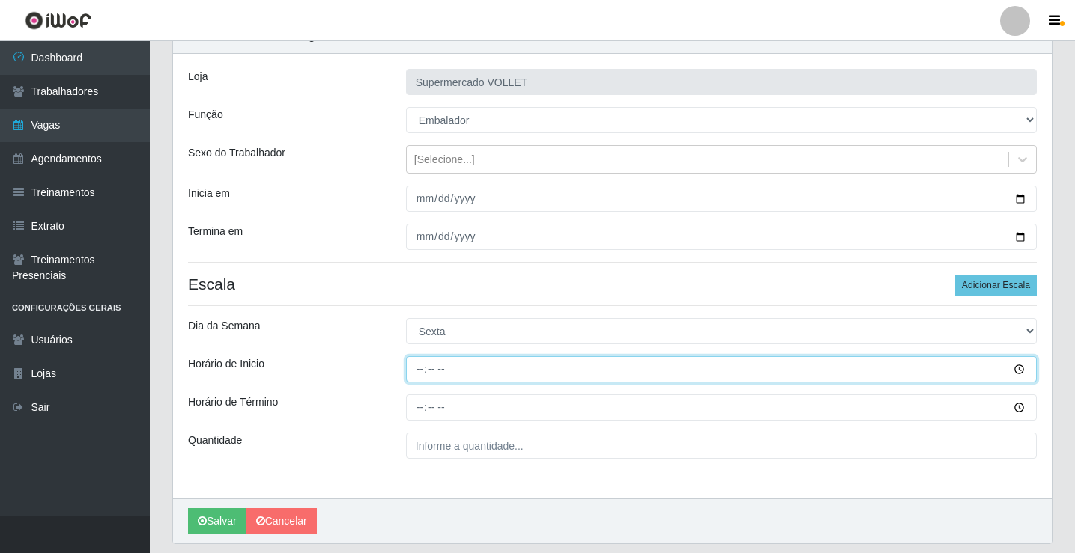
click at [421, 374] on input "Horário de Inicio" at bounding box center [721, 369] width 631 height 26
type input "16:00"
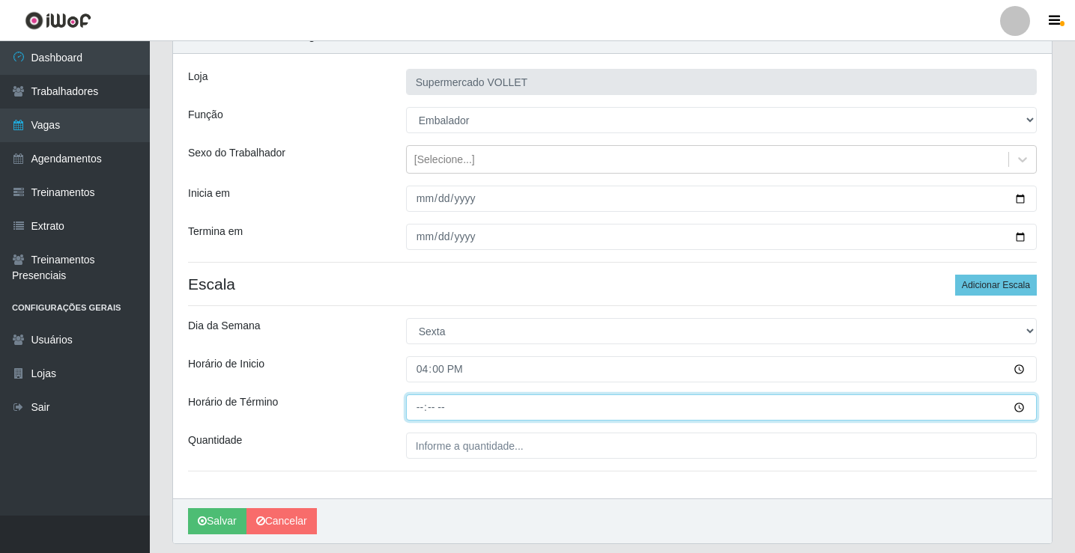
click at [421, 407] on input "Horário de Término" at bounding box center [721, 408] width 631 height 26
type input "20:00"
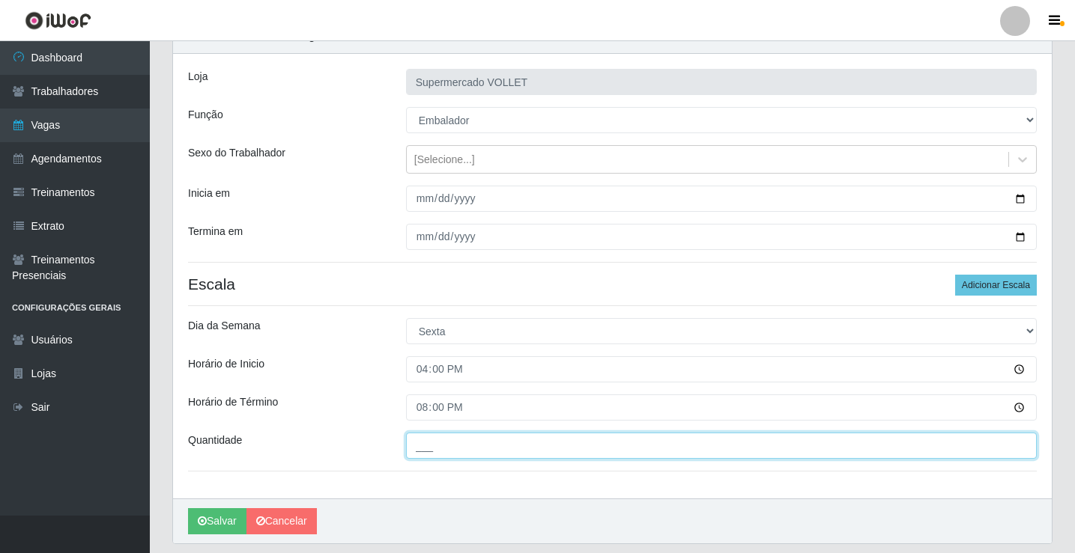
click at [423, 441] on input "___" at bounding box center [721, 446] width 631 height 26
type input "2__"
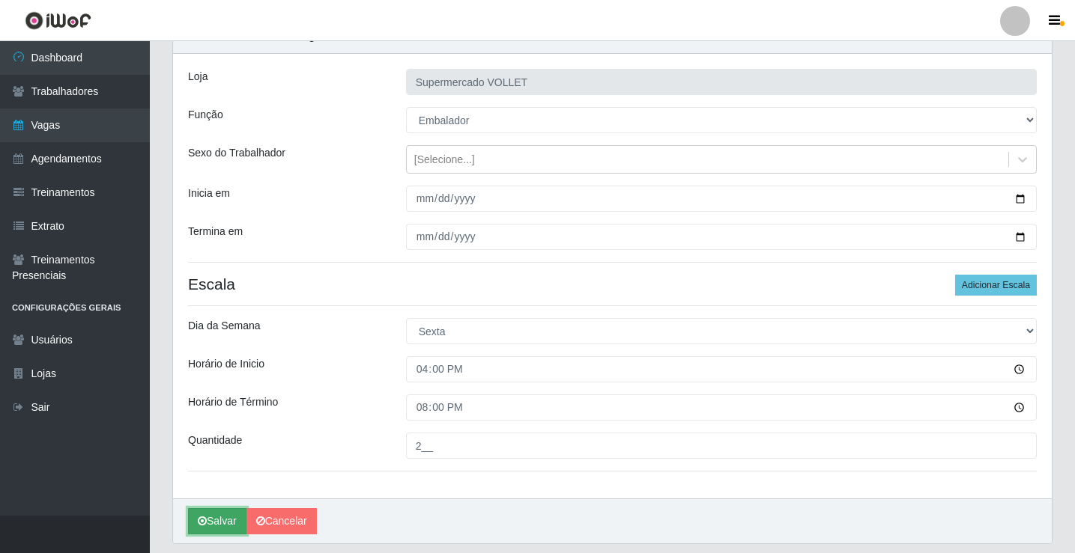
click at [208, 519] on button "Salvar" at bounding box center [217, 521] width 58 height 26
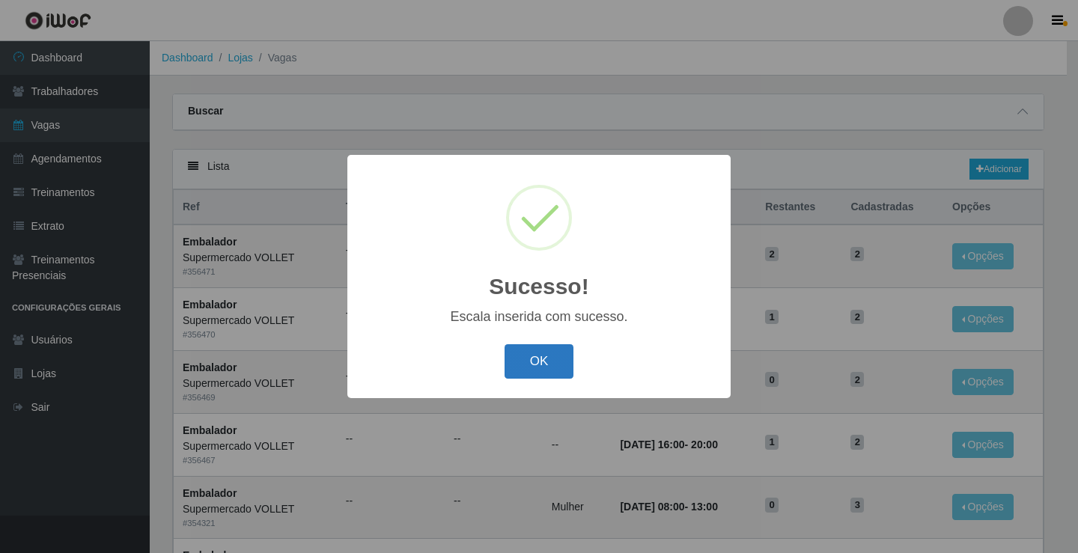
click at [529, 359] on button "OK" at bounding box center [540, 361] width 70 height 35
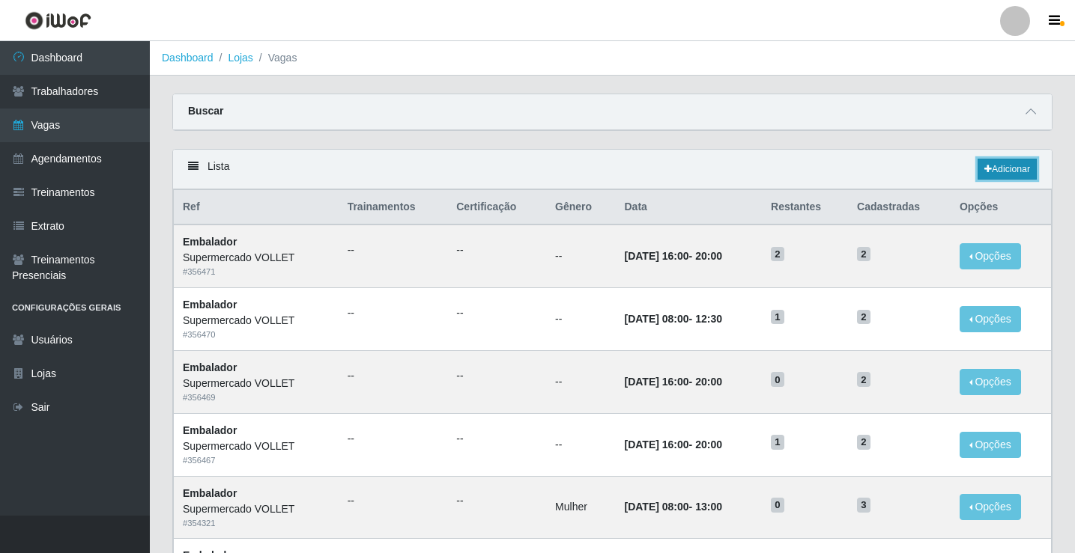
click at [1027, 167] on link "Adicionar" at bounding box center [1006, 169] width 59 height 21
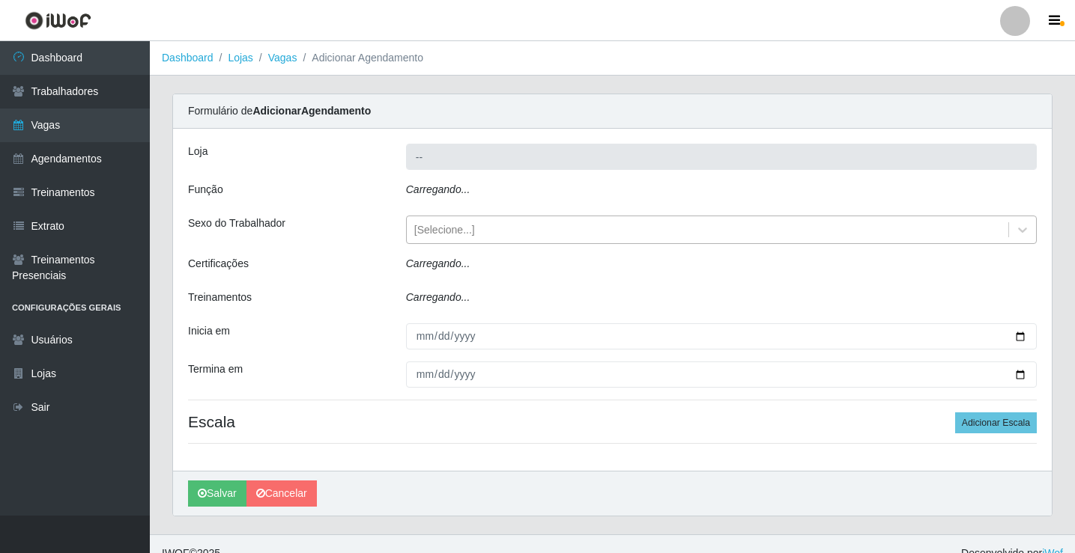
type input "Supermercado VOLLET"
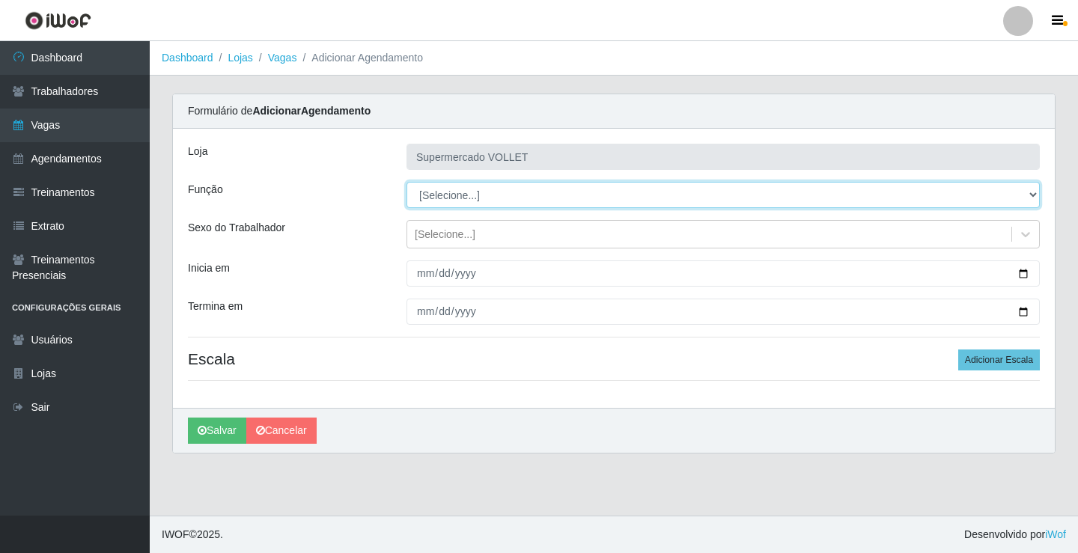
click at [459, 199] on select "[Selecione...] ASG ASG + ASG ++ Embalador Embalador + Embalador ++ Repositor Re…" at bounding box center [724, 195] width 634 height 26
select select "1"
click at [407, 182] on select "[Selecione...] ASG ASG + ASG ++ Embalador Embalador + Embalador ++ Repositor Re…" at bounding box center [724, 195] width 634 height 26
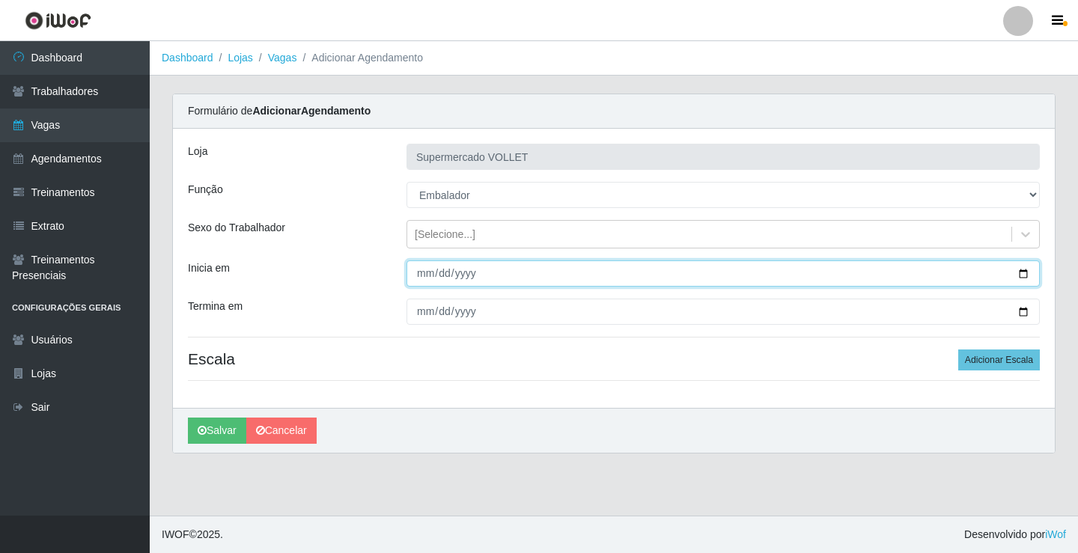
click at [1024, 274] on input "Inicia em" at bounding box center [724, 274] width 634 height 26
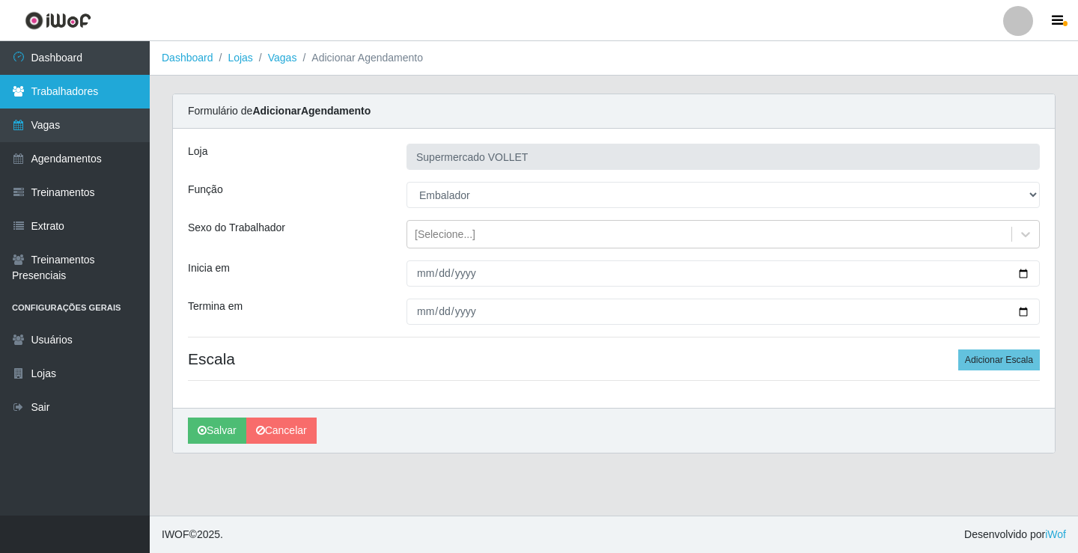
click at [71, 102] on link "Trabalhadores" at bounding box center [75, 92] width 150 height 34
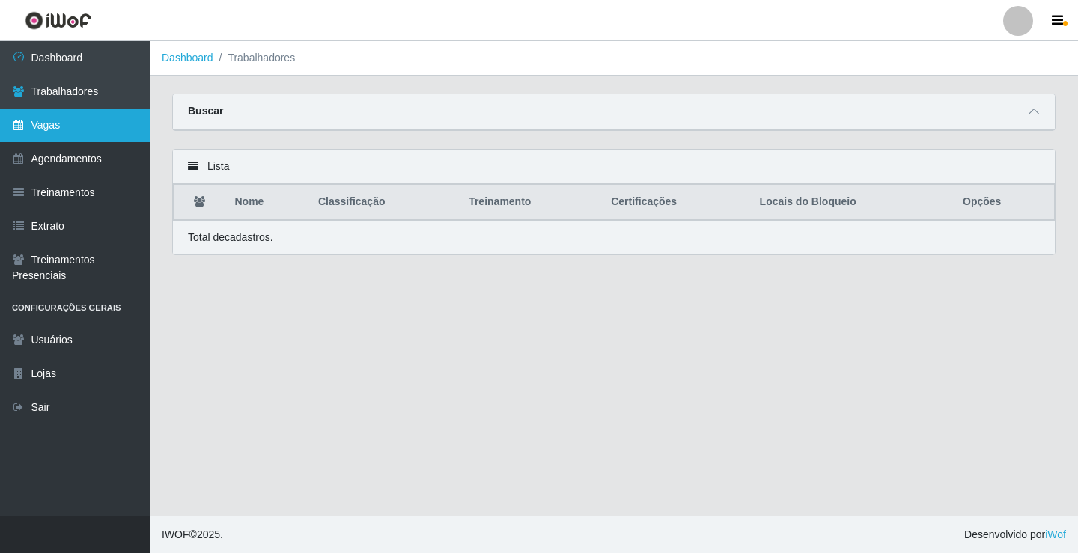
click at [79, 124] on link "Vagas" at bounding box center [75, 126] width 150 height 34
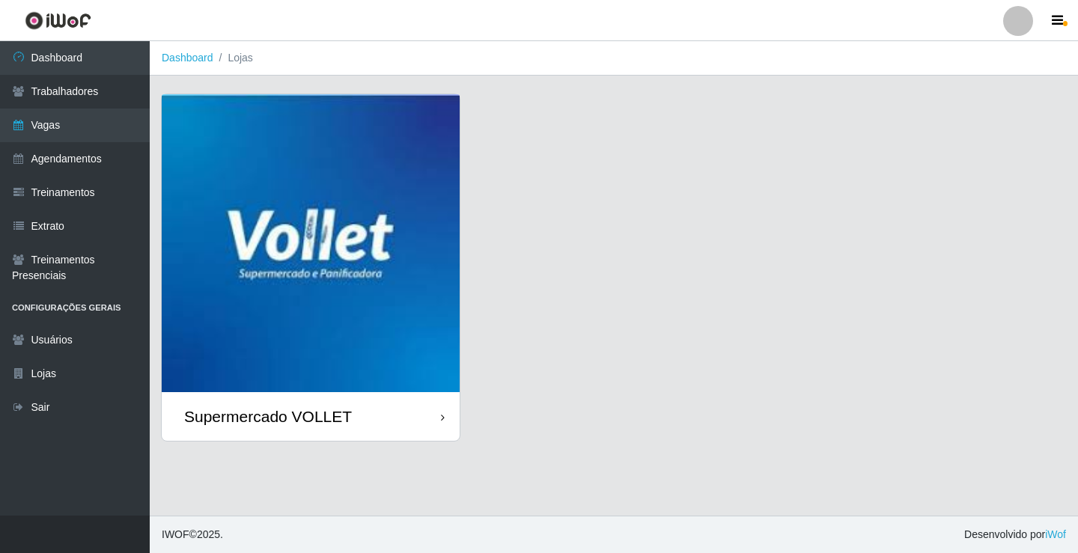
click at [233, 233] on img at bounding box center [311, 243] width 298 height 298
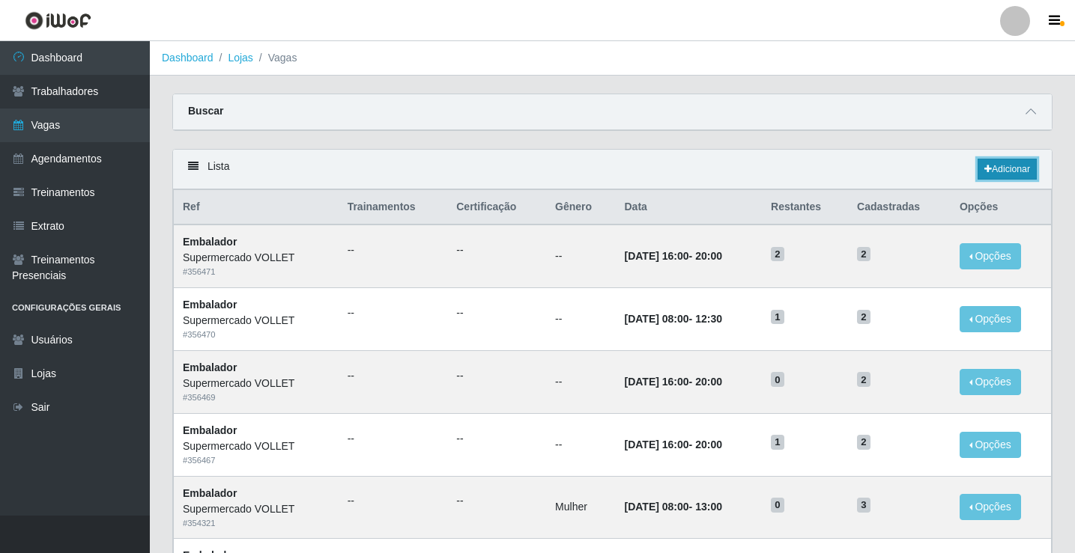
click at [1007, 170] on link "Adicionar" at bounding box center [1006, 169] width 59 height 21
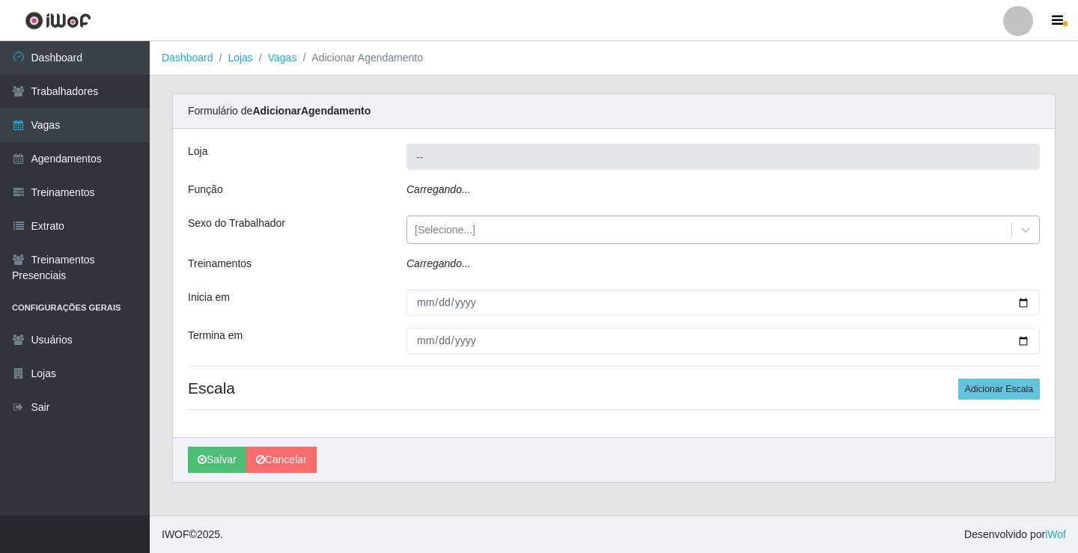
type input "Supermercado VOLLET"
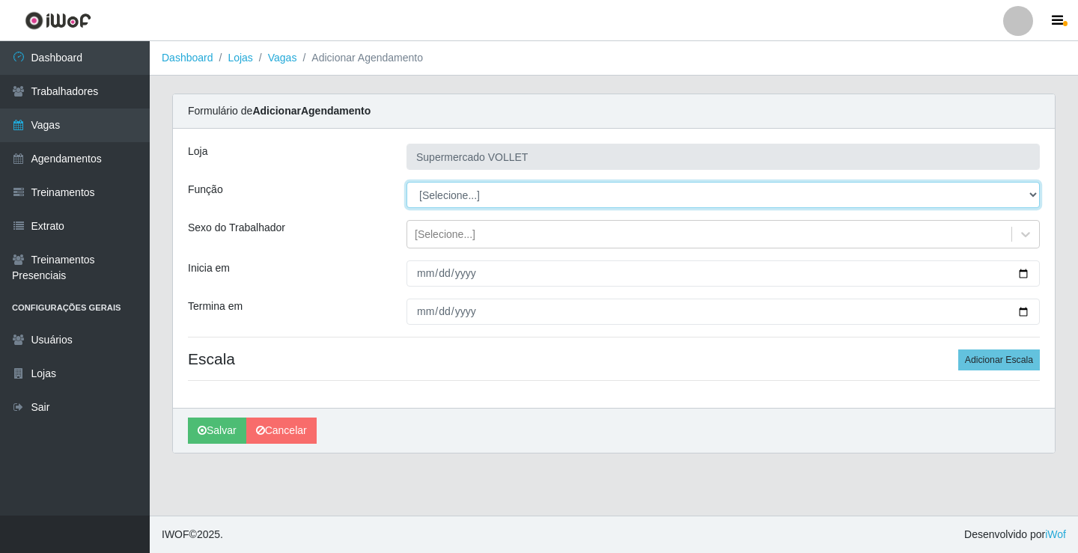
click at [492, 201] on select "[Selecione...] ASG ASG + ASG ++ Embalador Embalador + Embalador ++ Repositor Re…" at bounding box center [724, 195] width 634 height 26
select select "1"
click at [407, 182] on select "[Selecione...] ASG ASG + ASG ++ Embalador Embalador + Embalador ++ Repositor Re…" at bounding box center [724, 195] width 634 height 26
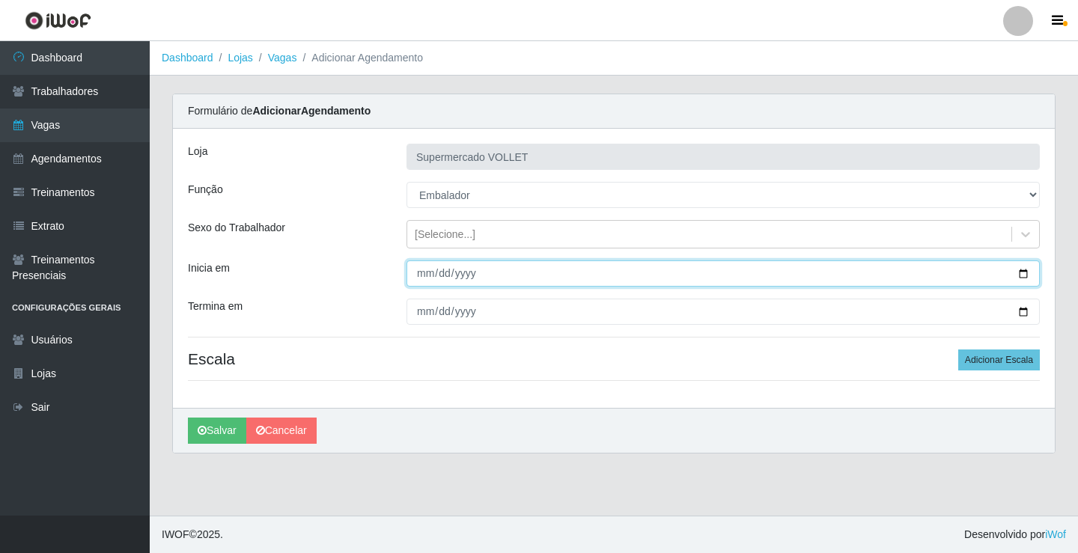
click at [1023, 276] on input "Inicia em" at bounding box center [724, 274] width 634 height 26
type input "[DATE]"
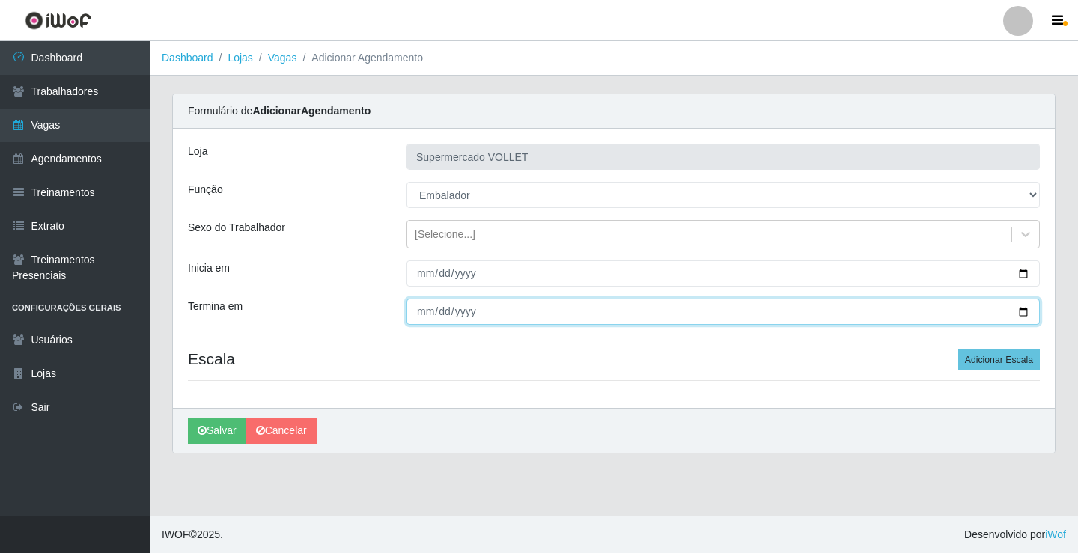
click at [1023, 309] on input "Termina em" at bounding box center [724, 312] width 634 height 26
type input "[DATE]"
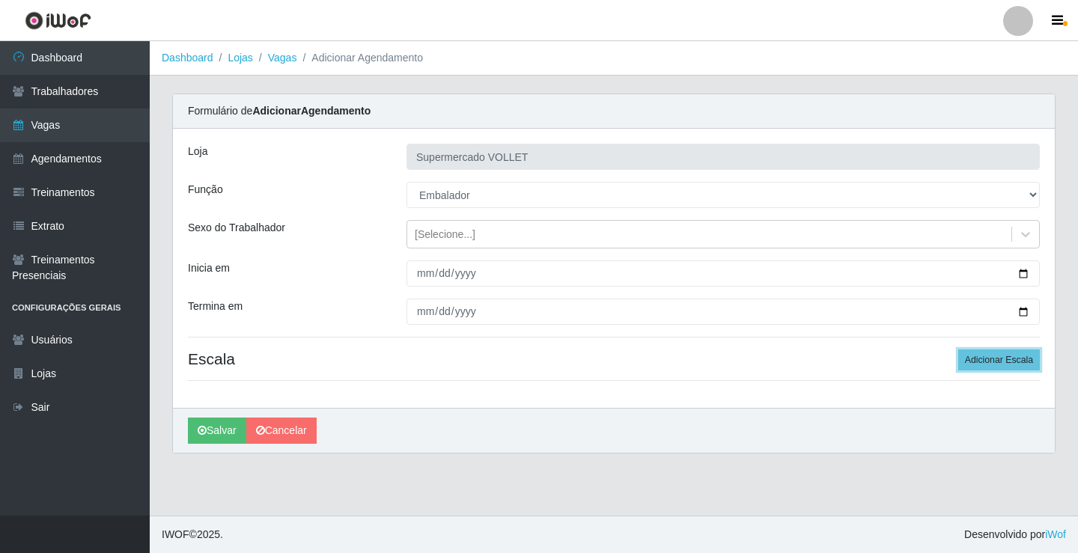
drag, startPoint x: 983, startPoint y: 353, endPoint x: 967, endPoint y: 349, distance: 16.2
click at [982, 353] on button "Adicionar Escala" at bounding box center [1000, 360] width 82 height 21
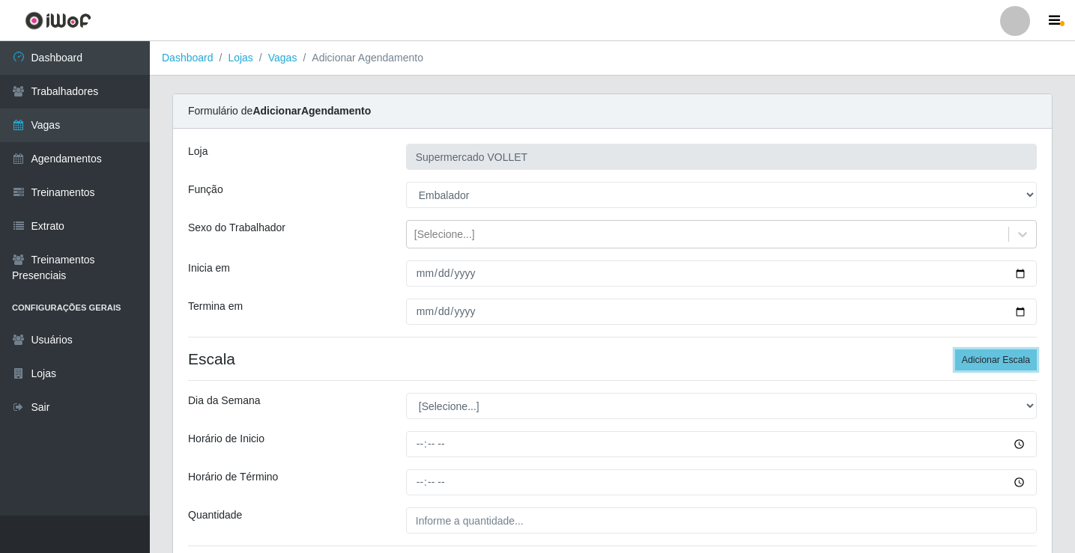
scroll to position [121, 0]
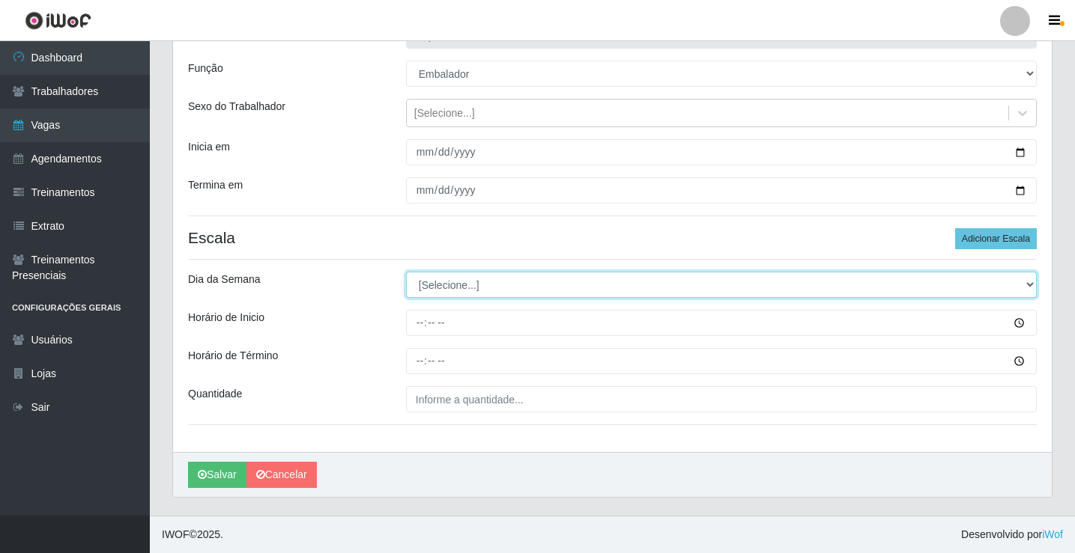
click at [442, 284] on select "[Selecione...] Segunda Terça Quarta Quinta Sexta Sábado Domingo" at bounding box center [721, 285] width 631 height 26
select select "6"
click at [406, 272] on select "[Selecione...] Segunda Terça Quarta Quinta Sexta Sábado Domingo" at bounding box center [721, 285] width 631 height 26
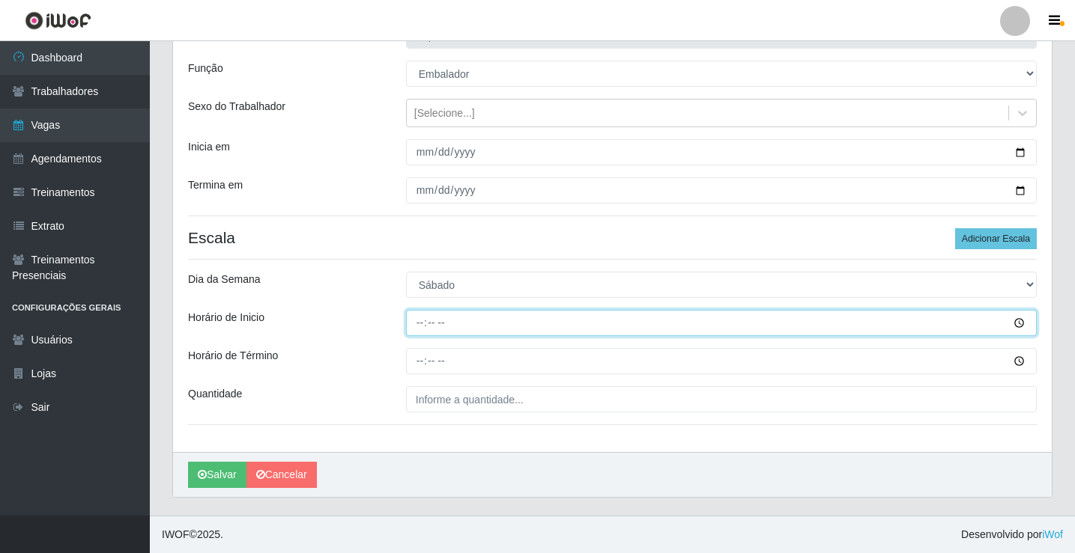
click at [419, 330] on input "Horário de Inicio" at bounding box center [721, 323] width 631 height 26
type input "08:00"
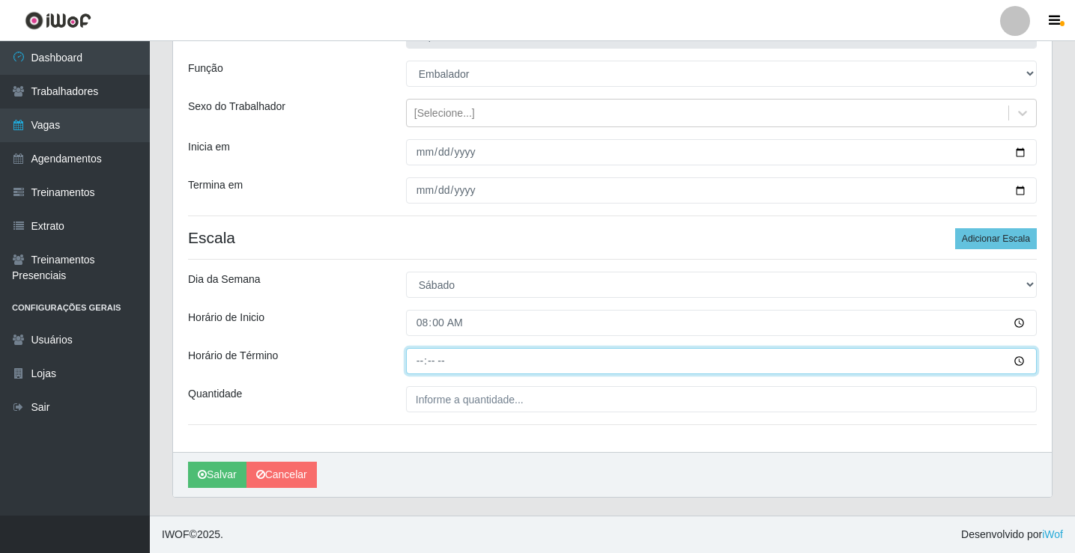
click at [410, 360] on input "Horário de Término" at bounding box center [721, 361] width 631 height 26
type input "13:00"
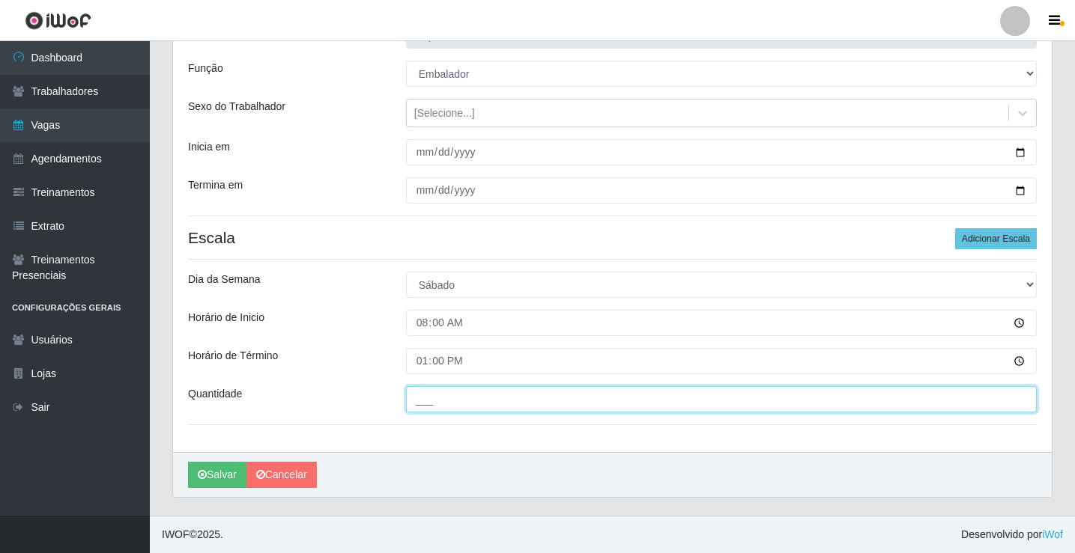
click at [431, 392] on input "___" at bounding box center [721, 399] width 631 height 26
type input "2__"
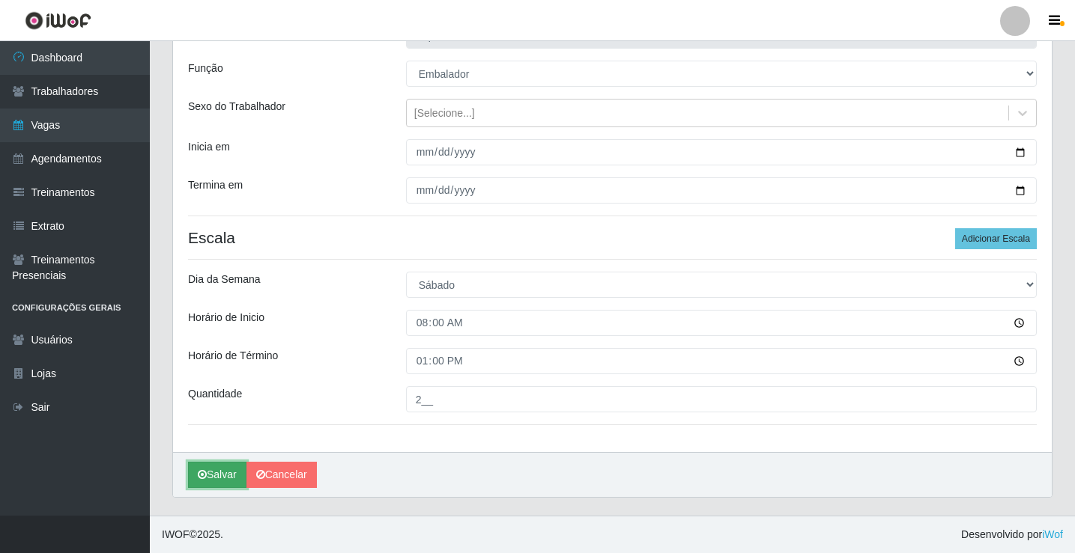
click at [230, 476] on button "Salvar" at bounding box center [217, 475] width 58 height 26
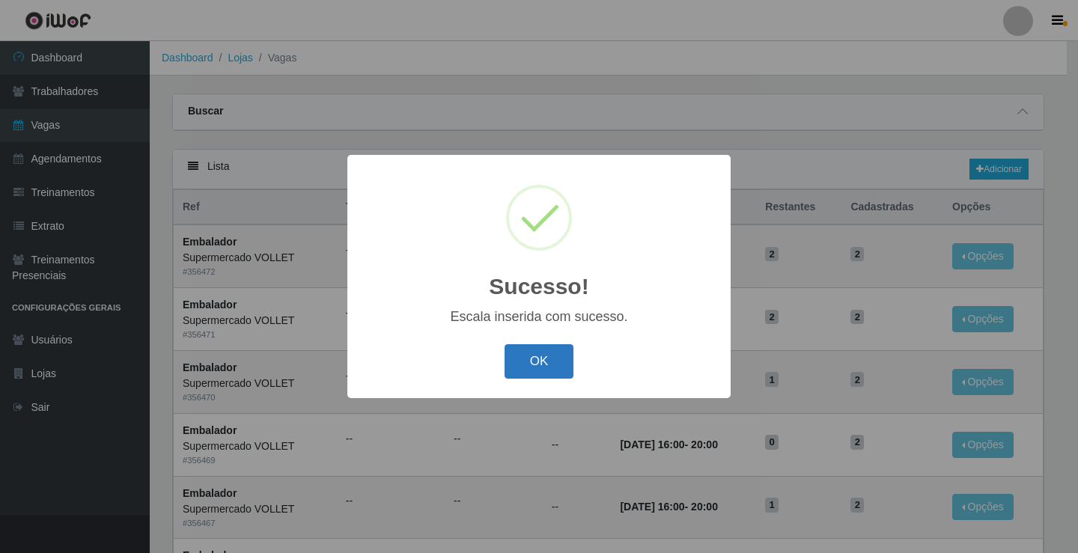
click at [516, 368] on button "OK" at bounding box center [540, 361] width 70 height 35
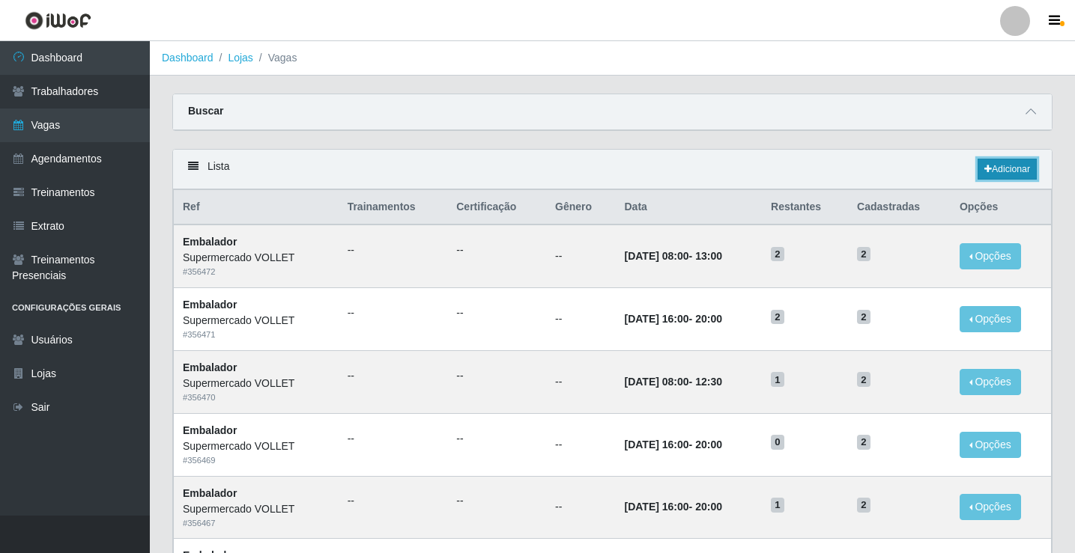
click at [997, 168] on link "Adicionar" at bounding box center [1006, 169] width 59 height 21
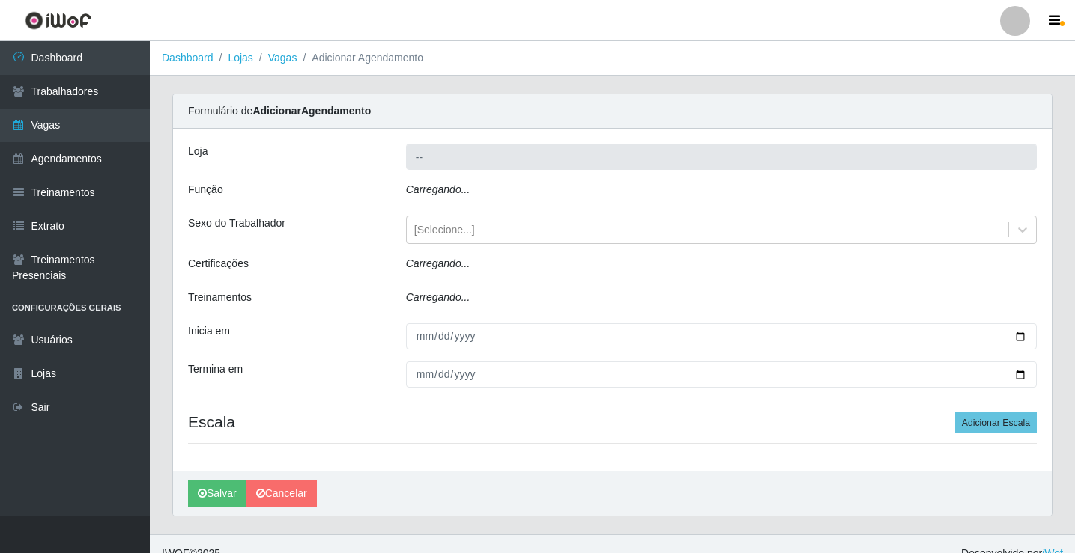
type input "Supermercado VOLLET"
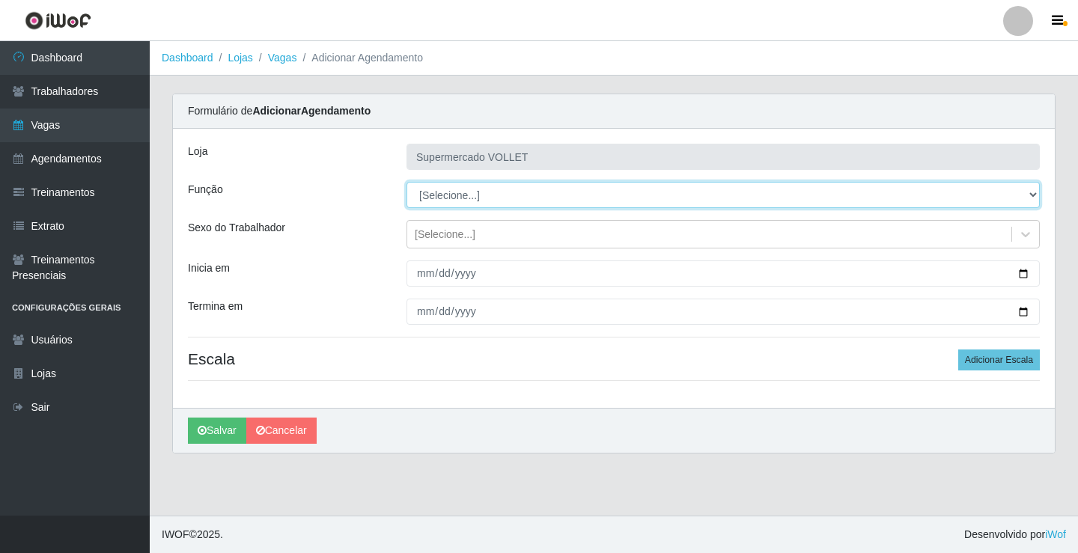
click at [471, 199] on select "[Selecione...] ASG ASG + ASG ++ Embalador Embalador + Embalador ++ Repositor Re…" at bounding box center [724, 195] width 634 height 26
select select "1"
click at [407, 182] on select "[Selecione...] ASG ASG + ASG ++ Embalador Embalador + Embalador ++ Repositor Re…" at bounding box center [724, 195] width 634 height 26
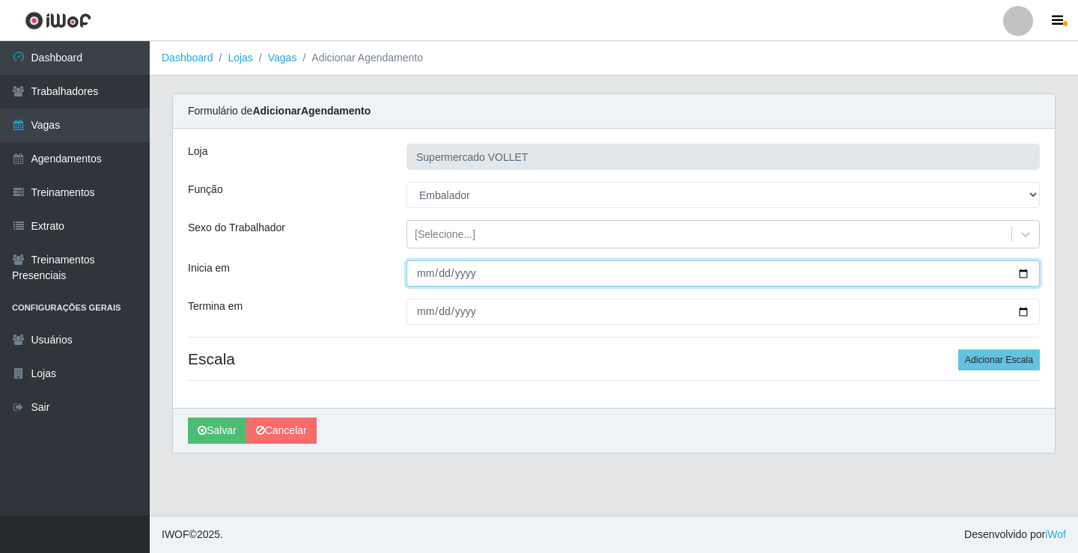
click at [1022, 270] on input "Inicia em" at bounding box center [724, 274] width 634 height 26
type input "[DATE]"
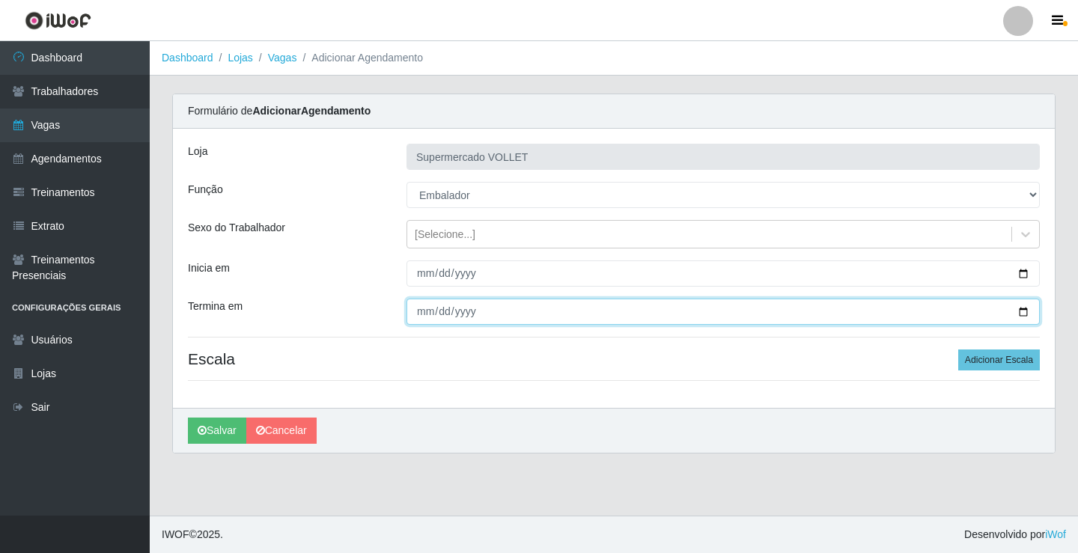
click at [1026, 310] on input "Termina em" at bounding box center [724, 312] width 634 height 26
type input "[DATE]"
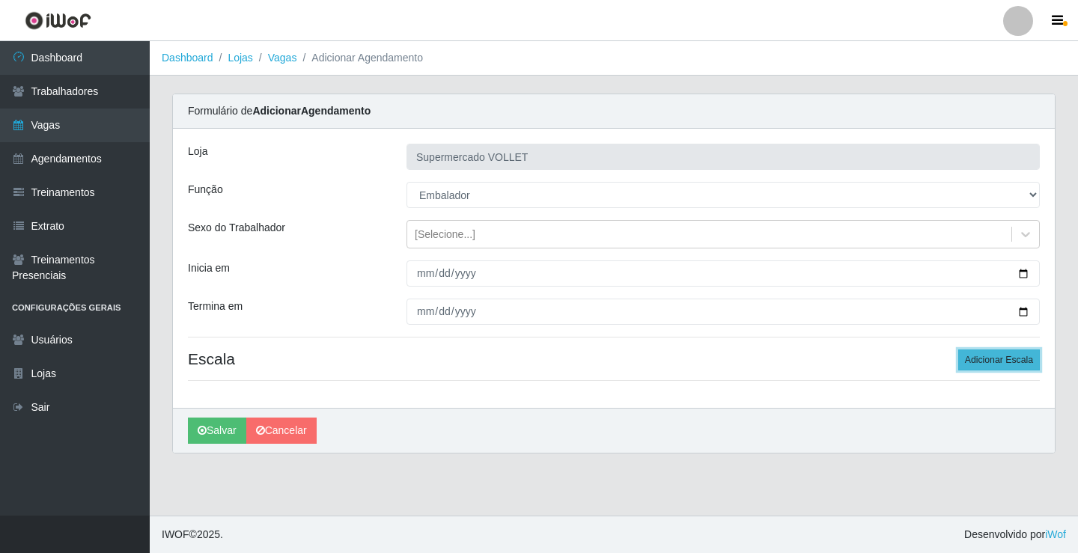
click at [1000, 362] on button "Adicionar Escala" at bounding box center [1000, 360] width 82 height 21
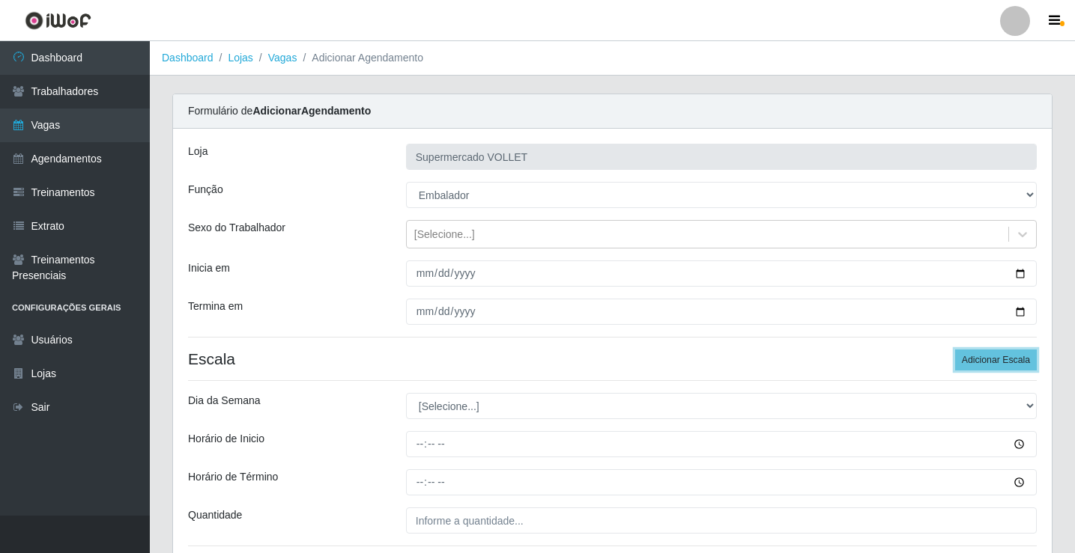
scroll to position [121, 0]
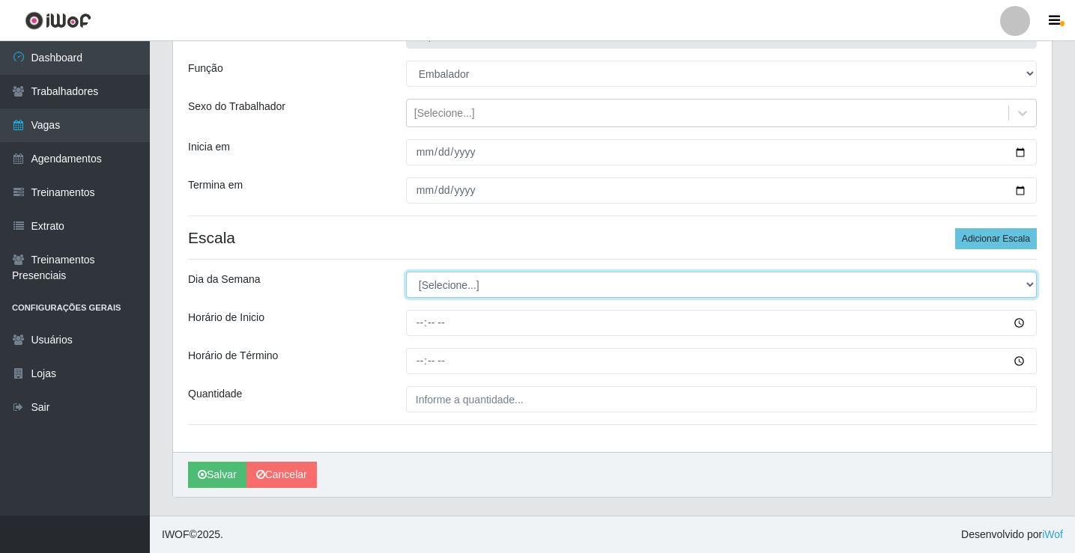
click at [514, 289] on select "[Selecione...] Segunda Terça Quarta Quinta Sexta Sábado Domingo" at bounding box center [721, 285] width 631 height 26
select select "6"
click at [406, 272] on select "[Selecione...] Segunda Terça Quarta Quinta Sexta Sábado Domingo" at bounding box center [721, 285] width 631 height 26
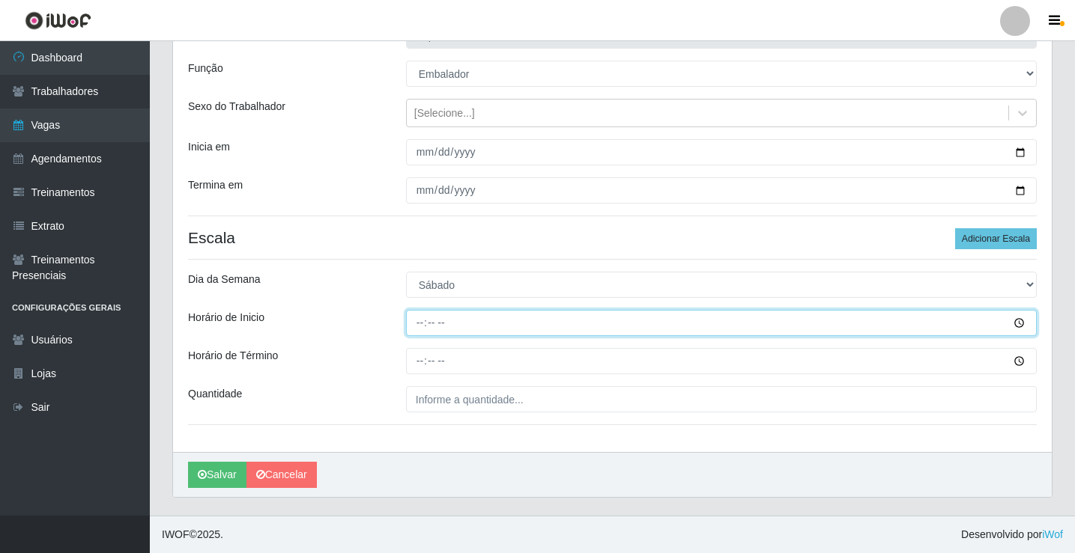
click at [415, 334] on input "Horário de Inicio" at bounding box center [721, 323] width 631 height 26
type input "16:00"
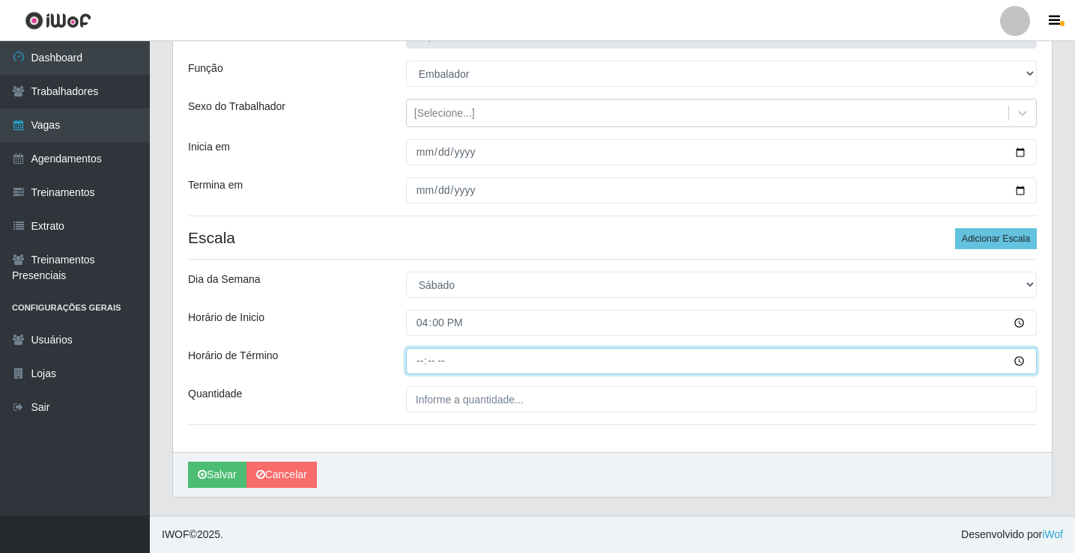
click at [422, 362] on input "Horário de Término" at bounding box center [721, 361] width 631 height 26
type input "20:00"
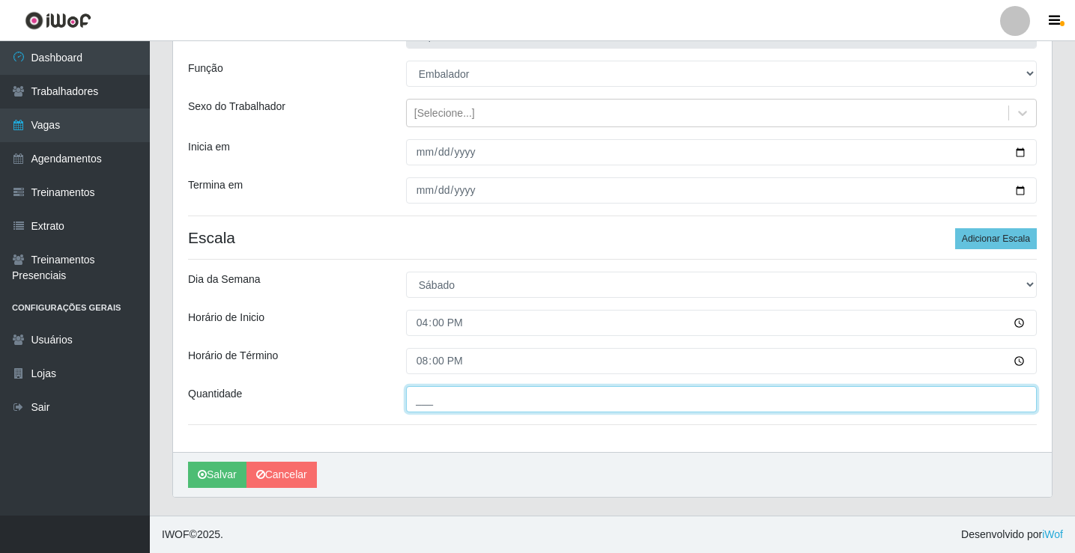
click at [447, 399] on input "___" at bounding box center [721, 399] width 631 height 26
type input "2__"
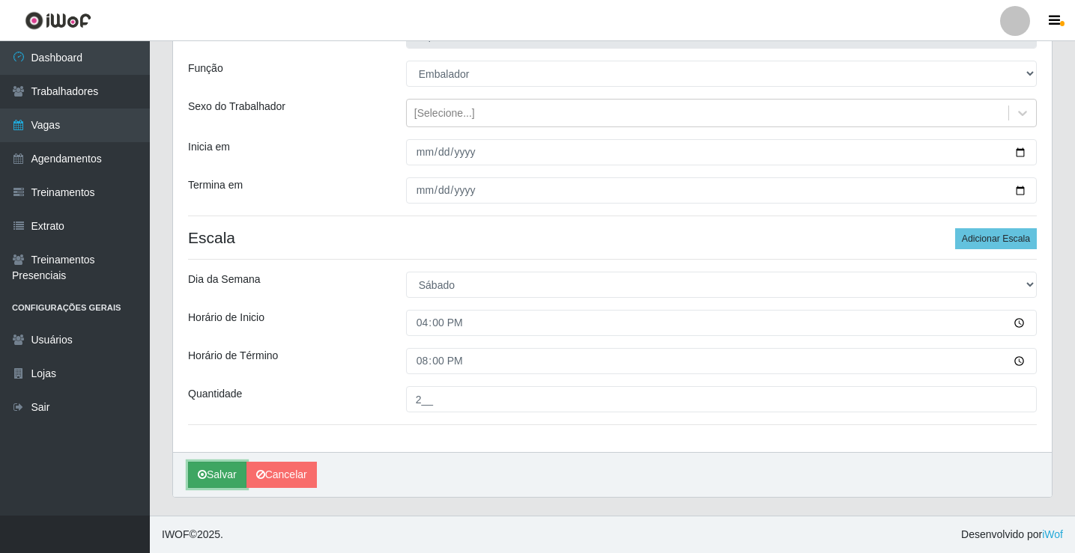
click at [219, 475] on button "Salvar" at bounding box center [217, 475] width 58 height 26
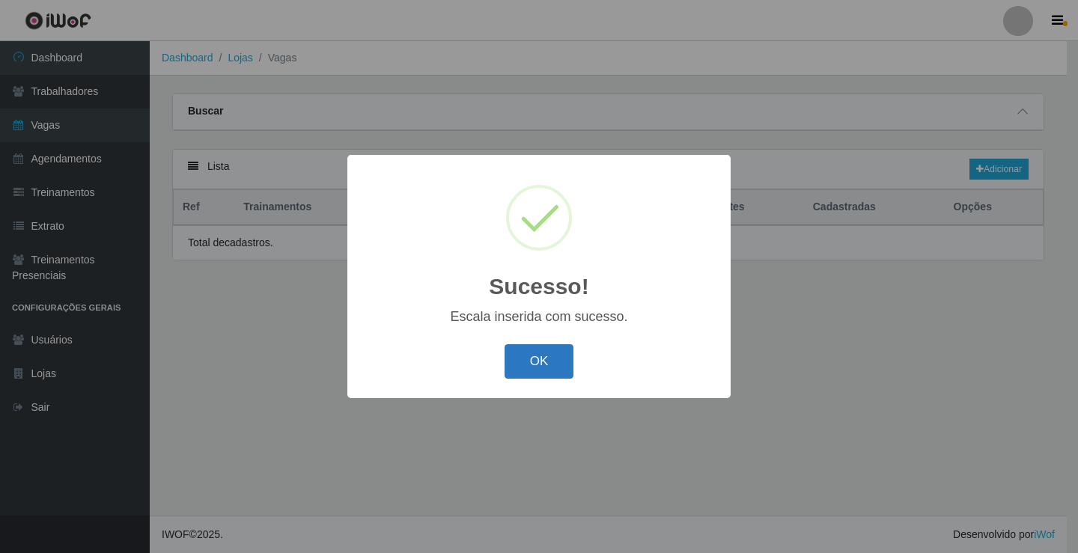
click at [527, 351] on button "OK" at bounding box center [540, 361] width 70 height 35
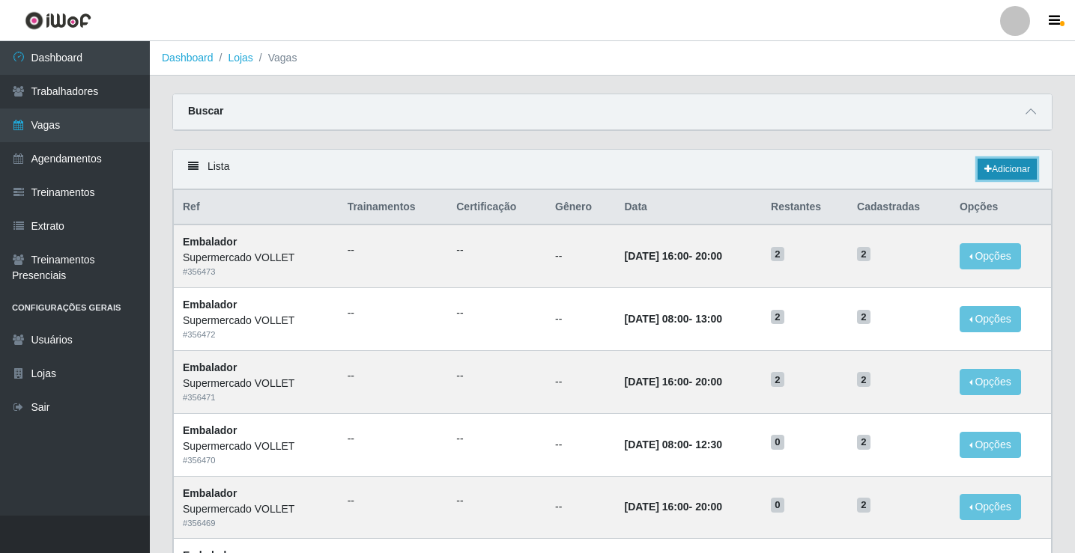
click at [998, 167] on link "Adicionar" at bounding box center [1006, 169] width 59 height 21
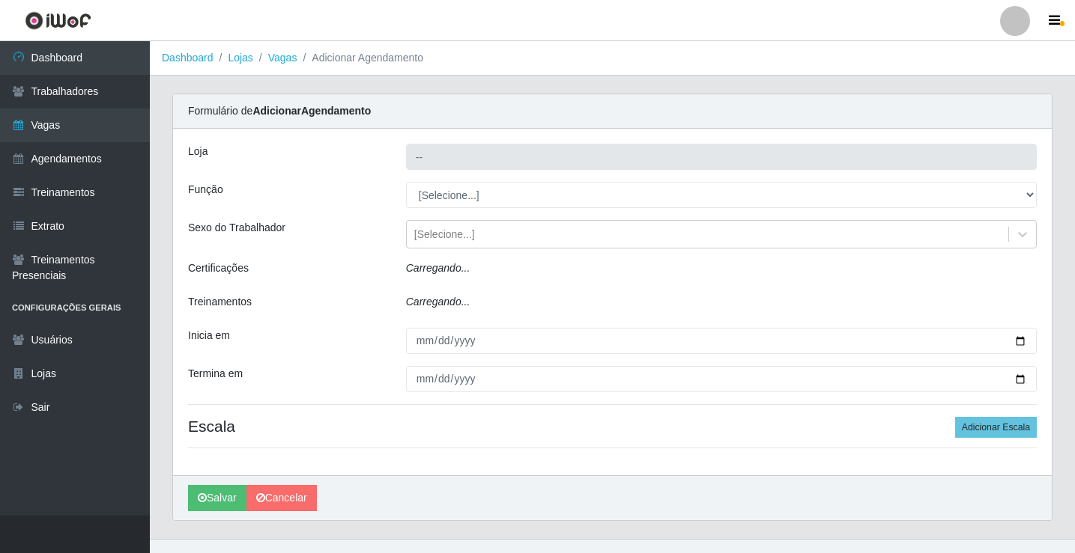
type input "Supermercado VOLLET"
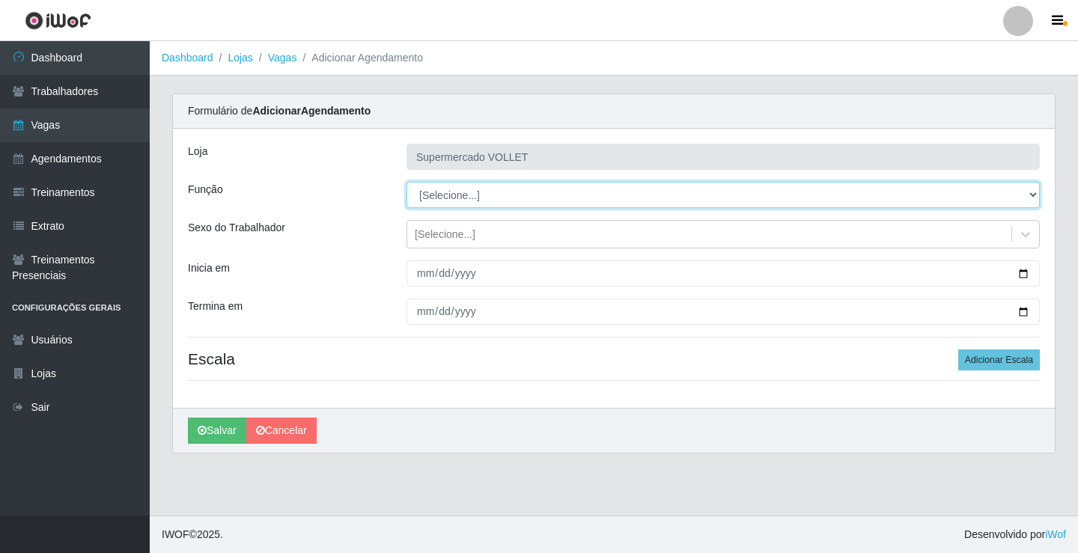
click at [499, 195] on select "[Selecione...] ASG ASG + ASG ++ Embalador Embalador + Embalador ++ Repositor Re…" at bounding box center [724, 195] width 634 height 26
select select "1"
click at [407, 182] on select "[Selecione...] ASG ASG + ASG ++ Embalador Embalador + Embalador ++ Repositor Re…" at bounding box center [724, 195] width 634 height 26
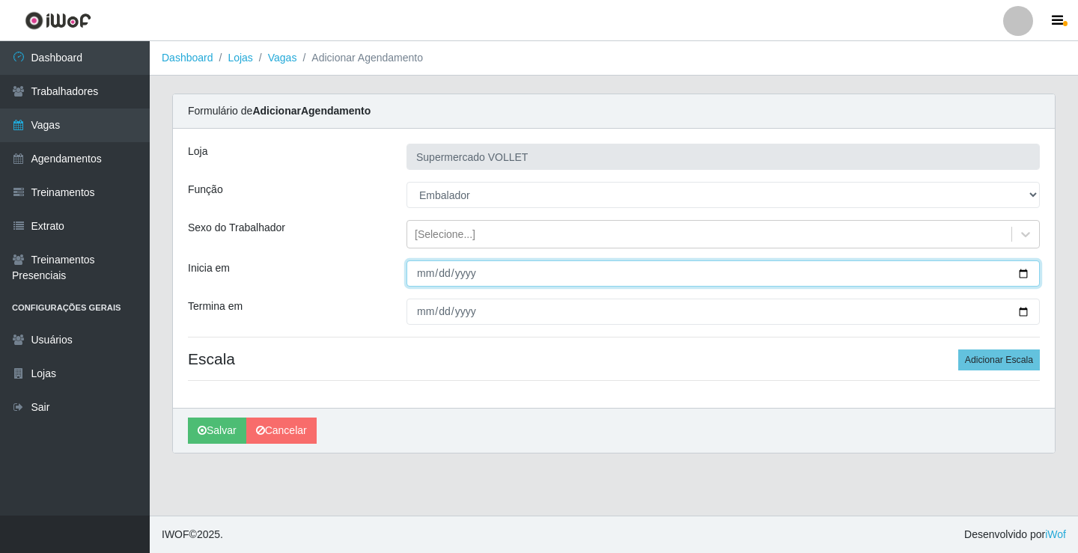
click at [1024, 270] on input "Inicia em" at bounding box center [724, 274] width 634 height 26
type input "[DATE]"
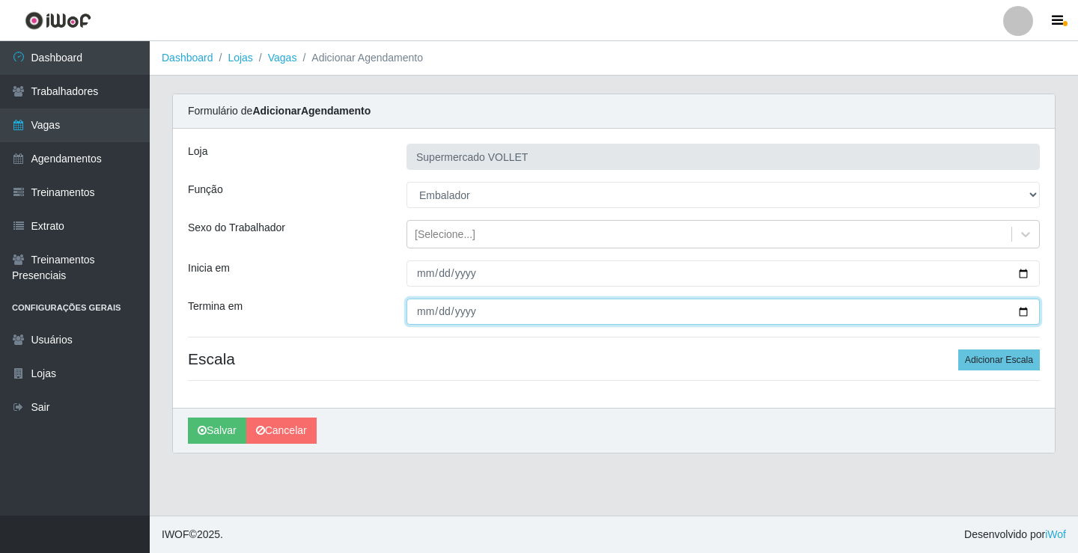
click at [1020, 307] on input "Termina em" at bounding box center [724, 312] width 634 height 26
type input "[DATE]"
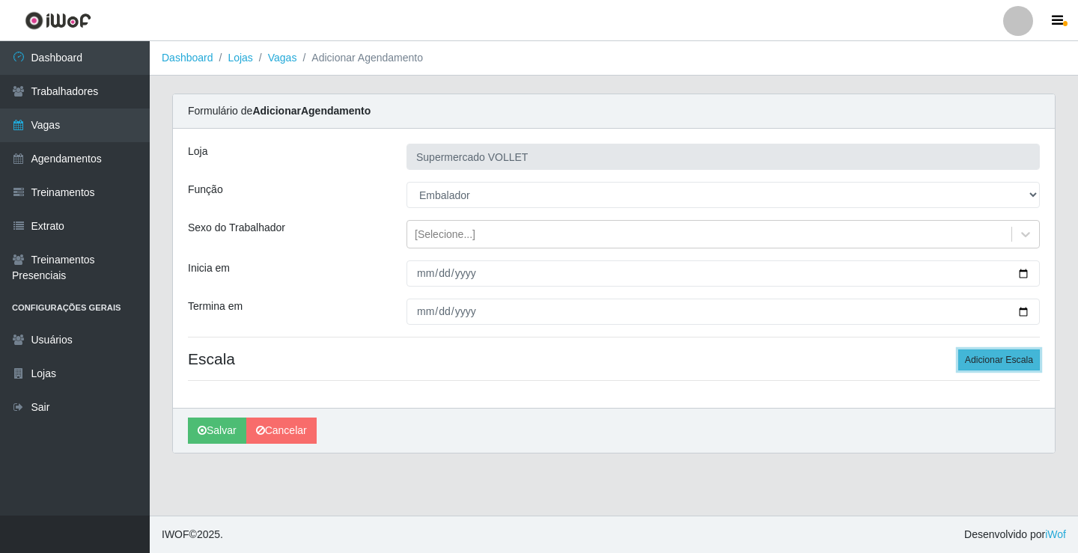
click at [978, 362] on button "Adicionar Escala" at bounding box center [1000, 360] width 82 height 21
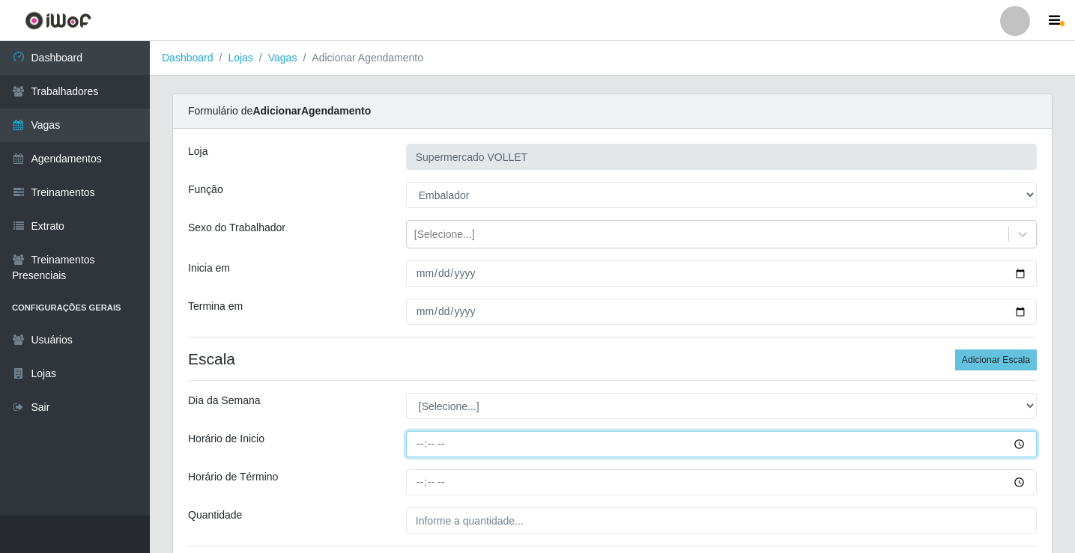
click at [1024, 443] on input "Horário de Inicio" at bounding box center [721, 444] width 631 height 26
click at [1022, 444] on input "Horário de Inicio" at bounding box center [721, 444] width 631 height 26
click at [419, 444] on input "Horário de Inicio" at bounding box center [721, 444] width 631 height 26
type input "08:00"
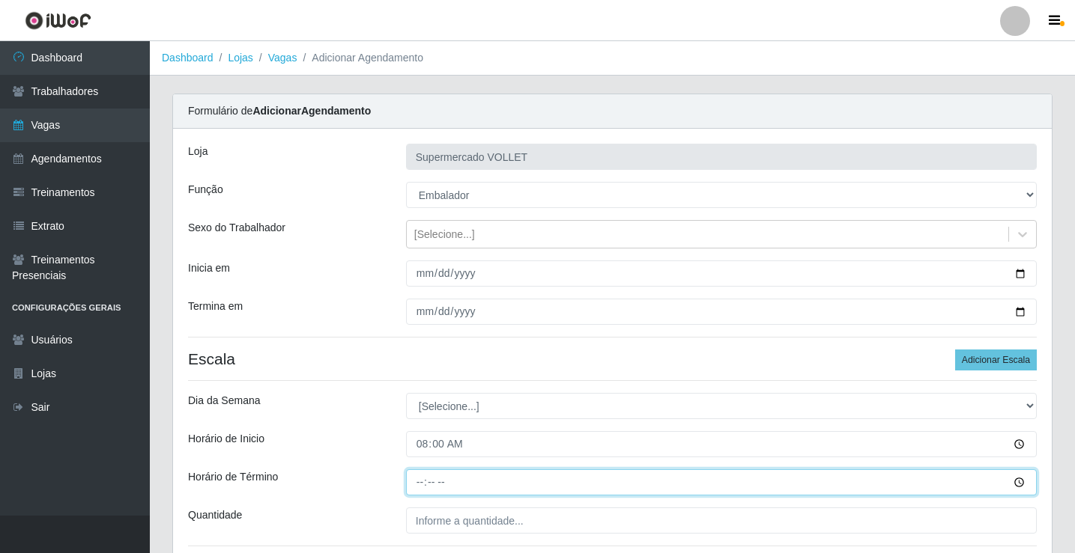
click at [417, 481] on input "Horário de Término" at bounding box center [721, 483] width 631 height 26
type input "13:00"
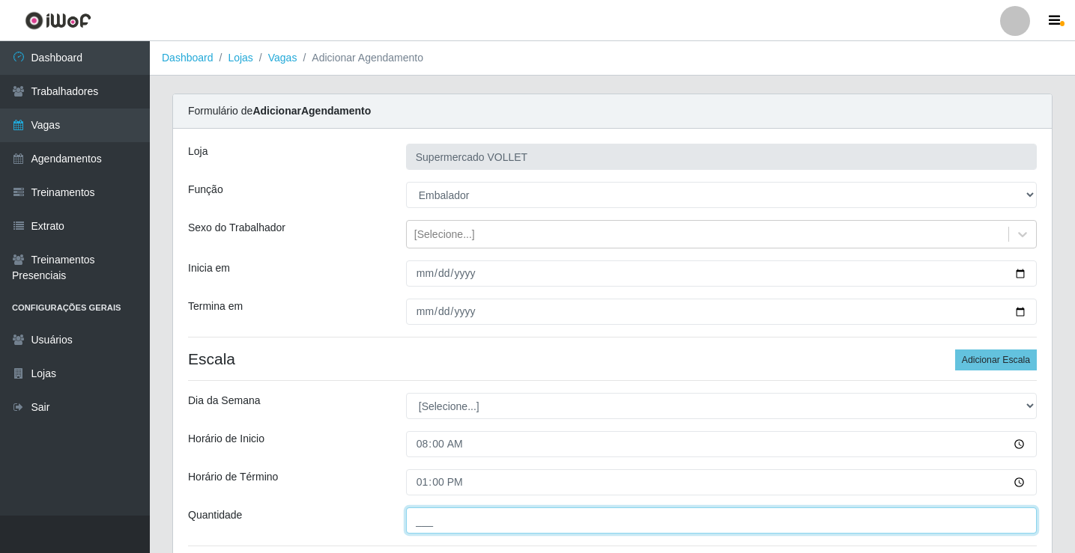
click at [441, 531] on input "___" at bounding box center [721, 521] width 631 height 26
type input "3__"
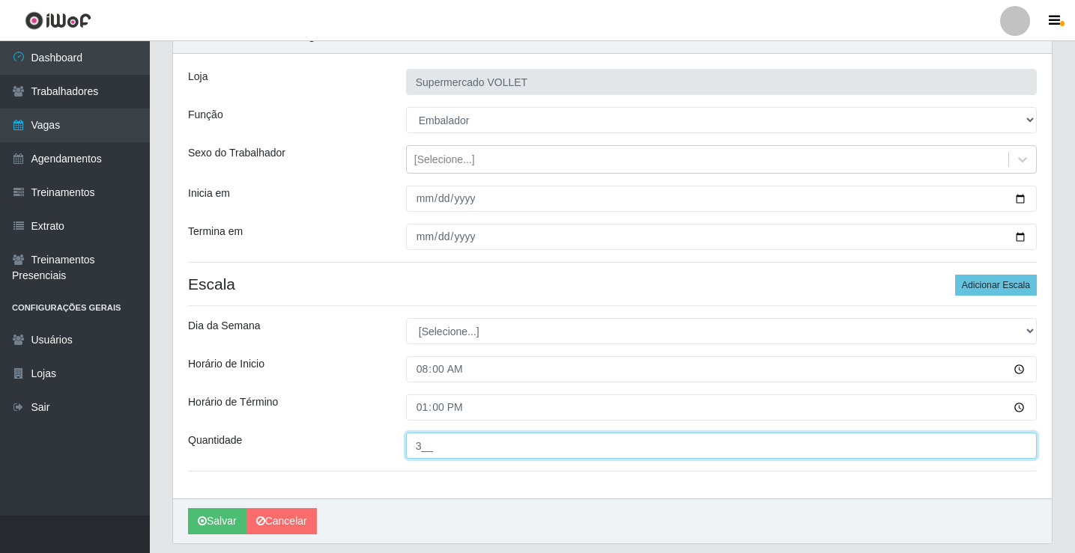
scroll to position [121, 0]
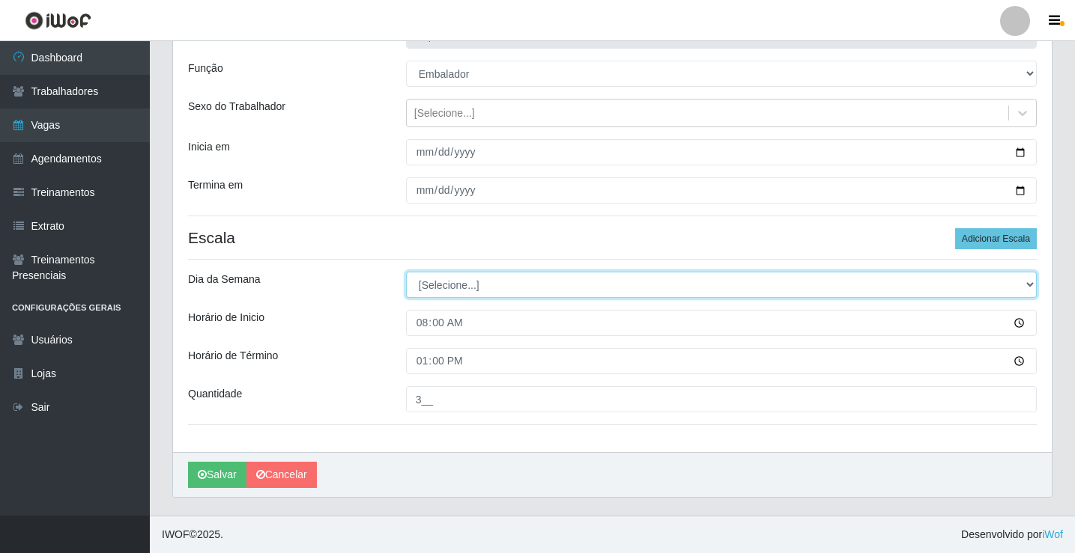
click at [478, 294] on select "[Selecione...] Segunda Terça Quarta Quinta Sexta Sábado Domingo" at bounding box center [721, 285] width 631 height 26
select select "0"
click at [406, 272] on select "[Selecione...] Segunda Terça Quarta Quinta Sexta Sábado Domingo" at bounding box center [721, 285] width 631 height 26
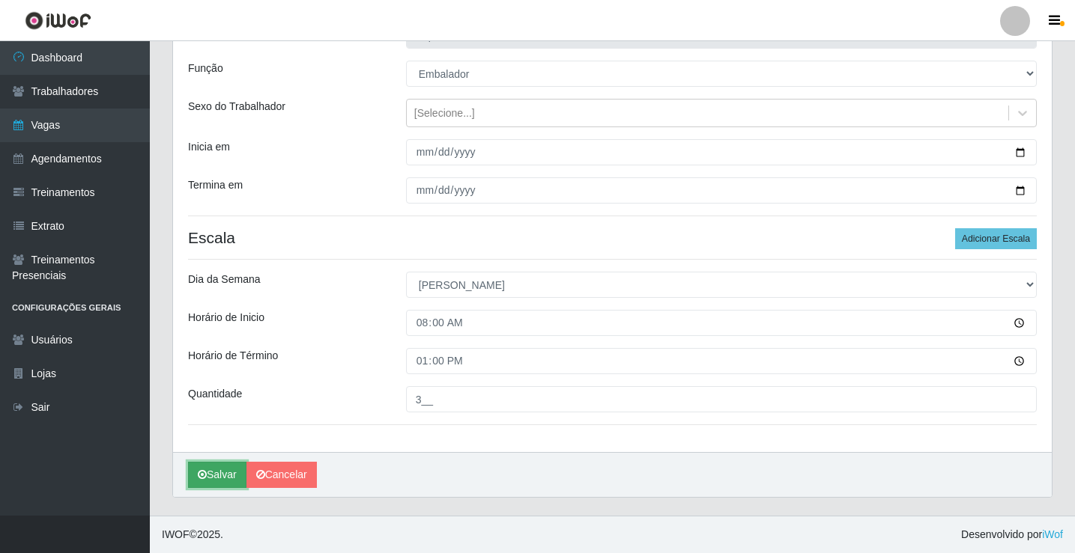
click at [219, 467] on button "Salvar" at bounding box center [217, 475] width 58 height 26
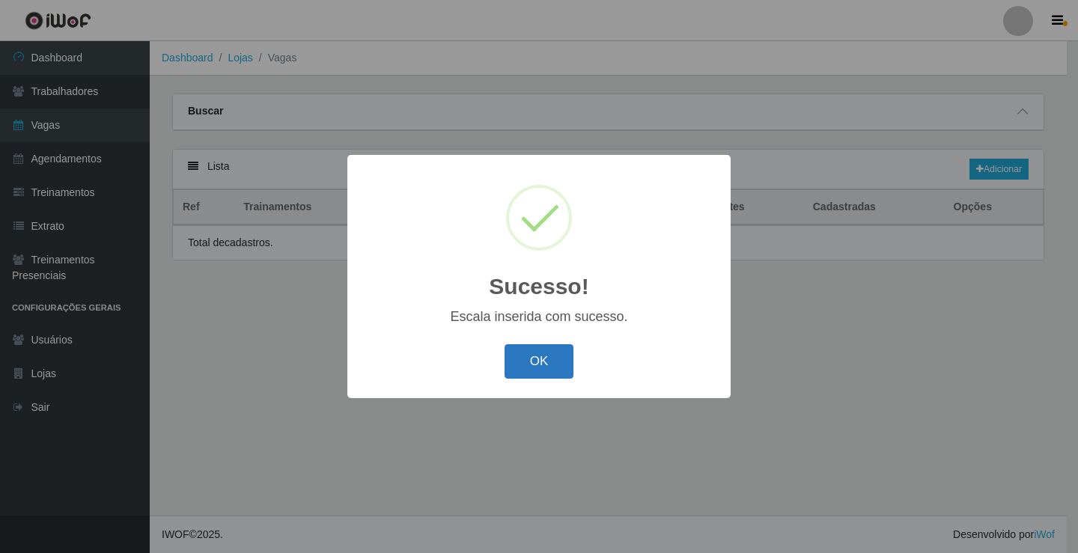
click at [544, 363] on button "OK" at bounding box center [540, 361] width 70 height 35
